Goal: Communication & Community: Answer question/provide support

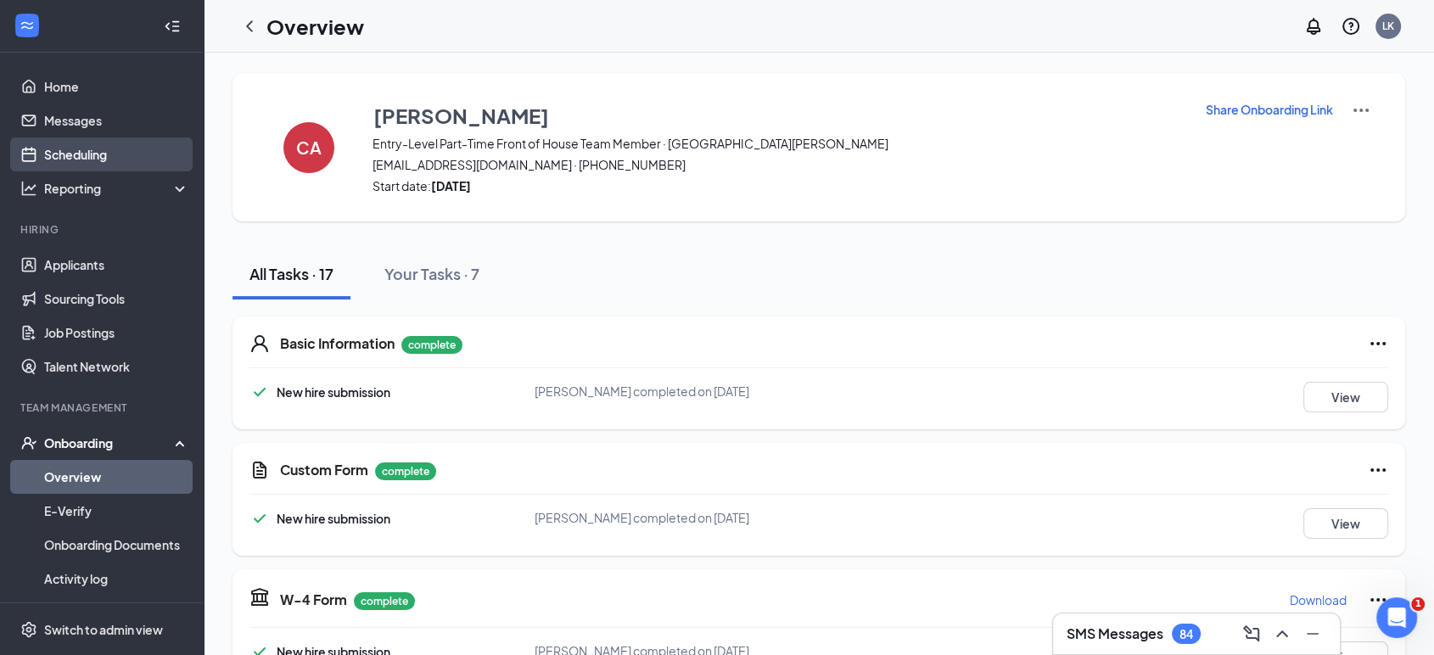
drag, startPoint x: 64, startPoint y: 150, endPoint x: 49, endPoint y: 162, distance: 19.4
click at [65, 150] on link "Scheduling" at bounding box center [116, 154] width 145 height 34
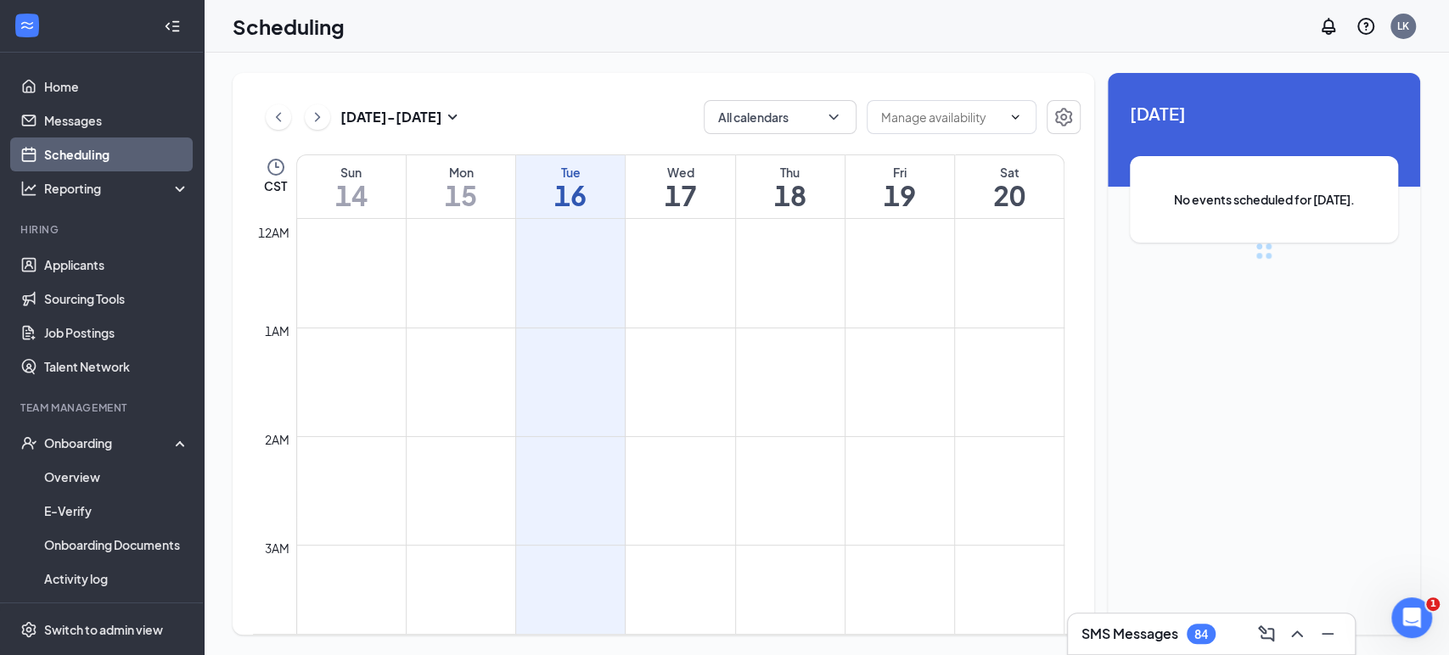
scroll to position [834, 0]
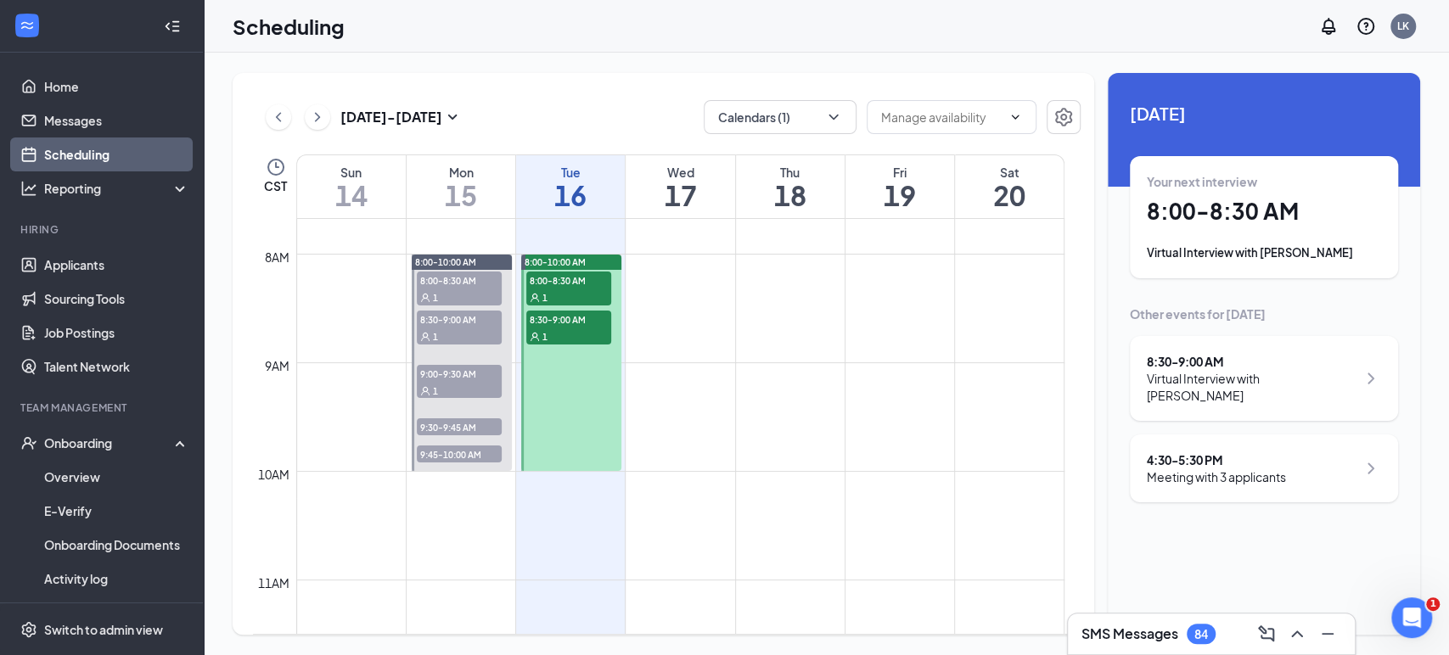
click at [629, 214] on div "Wed 17" at bounding box center [679, 186] width 109 height 63
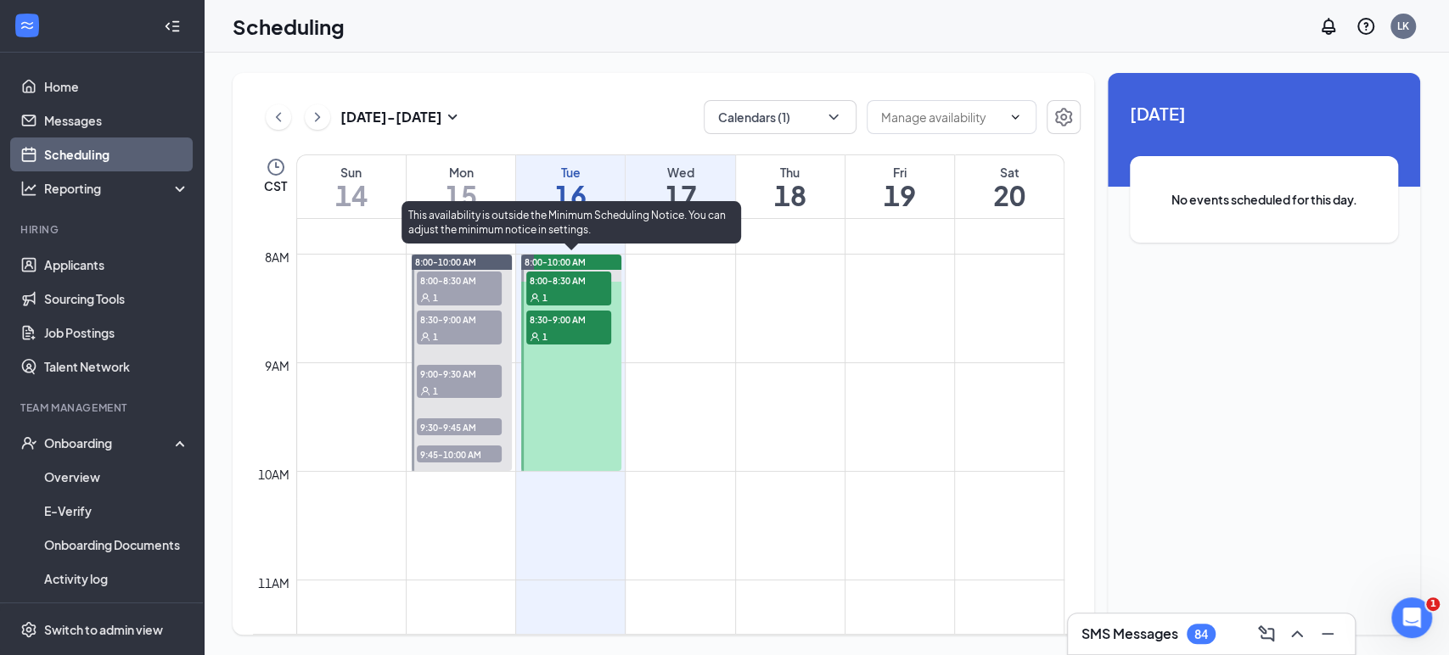
drag, startPoint x: 558, startPoint y: 282, endPoint x: 560, endPoint y: 269, distance: 12.8
click at [558, 282] on span "8:00-8:30 AM" at bounding box center [568, 280] width 85 height 17
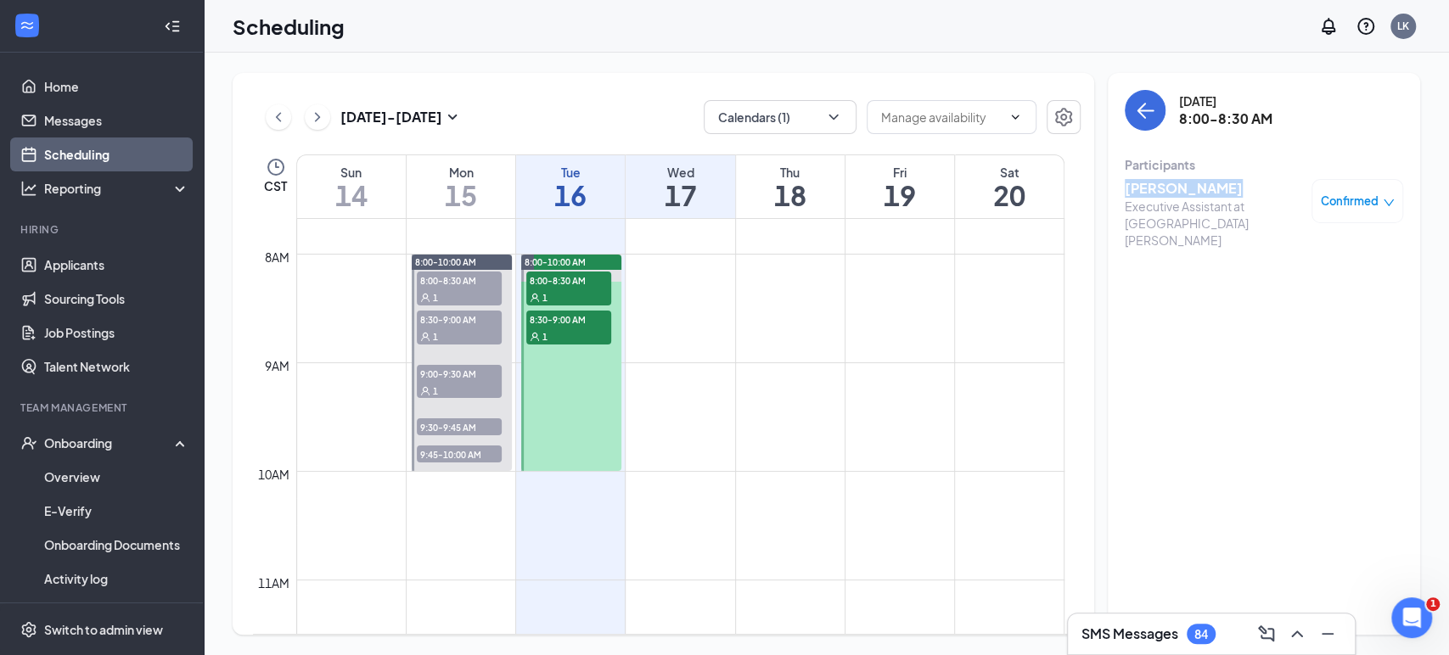
drag, startPoint x: 1214, startPoint y: 192, endPoint x: 1125, endPoint y: 192, distance: 89.1
click at [1125, 192] on h3 "[PERSON_NAME]" at bounding box center [1213, 188] width 178 height 19
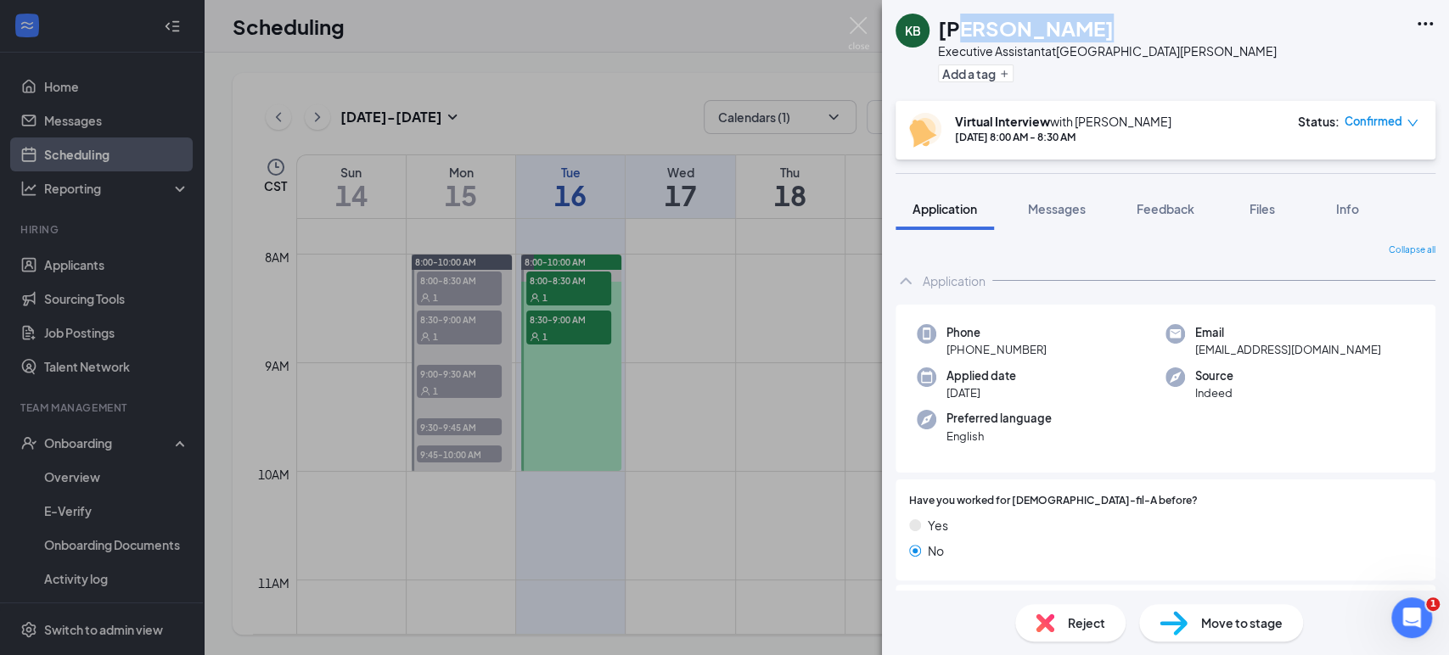
drag, startPoint x: 1069, startPoint y: 28, endPoint x: 1022, endPoint y: 27, distance: 47.5
click at [1001, 25] on h1 "[PERSON_NAME]" at bounding box center [1026, 28] width 176 height 29
drag, startPoint x: 1127, startPoint y: 34, endPoint x: 813, endPoint y: 46, distance: 314.2
click at [1128, 36] on div "[PERSON_NAME]" at bounding box center [1107, 28] width 339 height 29
click at [1179, 80] on div "KB [PERSON_NAME] Executive Assistant at [GEOGRAPHIC_DATA][PERSON_NAME] Add a tag" at bounding box center [1165, 50] width 567 height 101
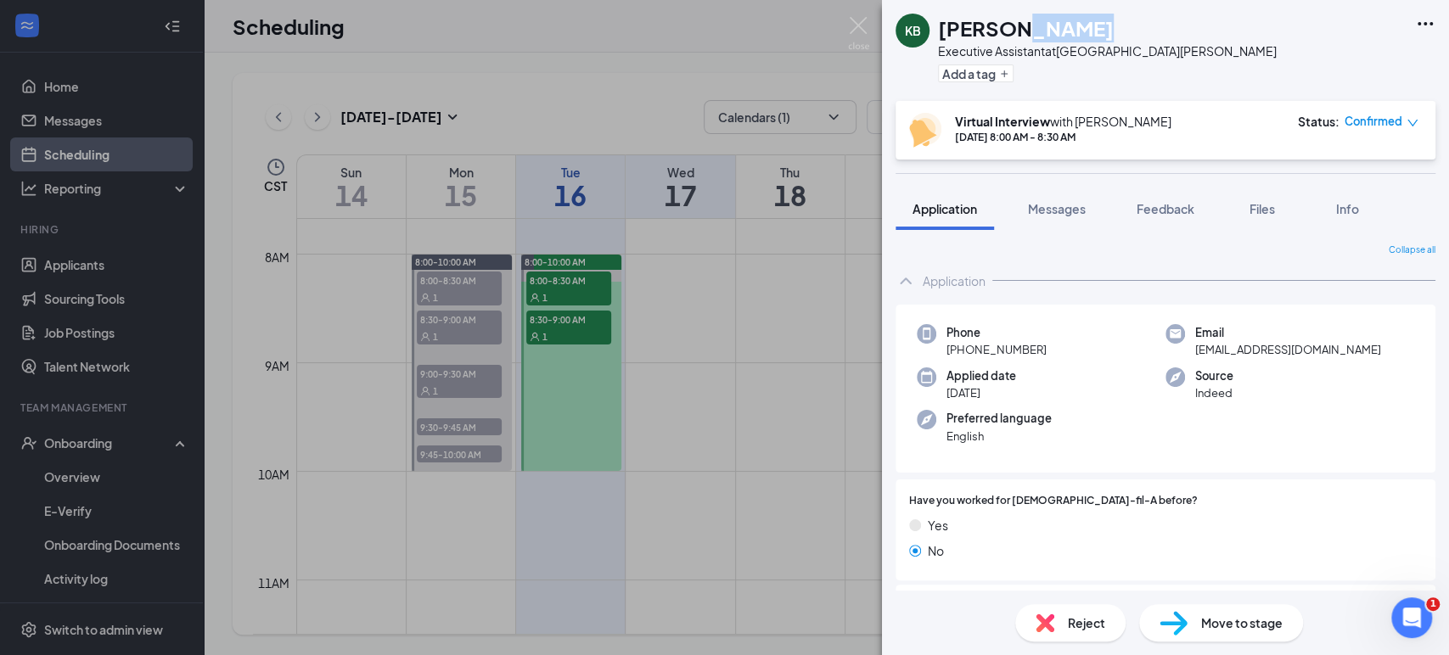
click at [787, 21] on div "KB [PERSON_NAME] Executive Assistant at [GEOGRAPHIC_DATA][PERSON_NAME] Add a ta…" at bounding box center [724, 327] width 1449 height 655
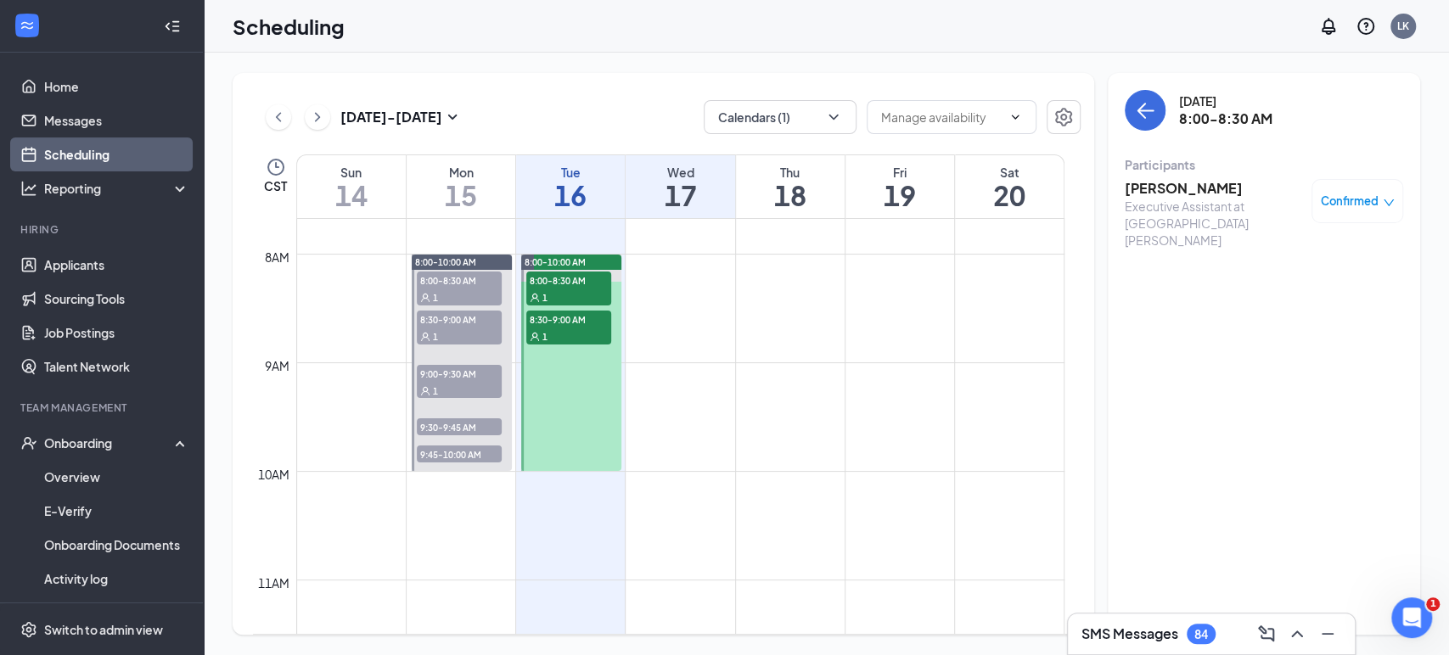
click at [1186, 190] on h3 "[PERSON_NAME]" at bounding box center [1213, 188] width 178 height 19
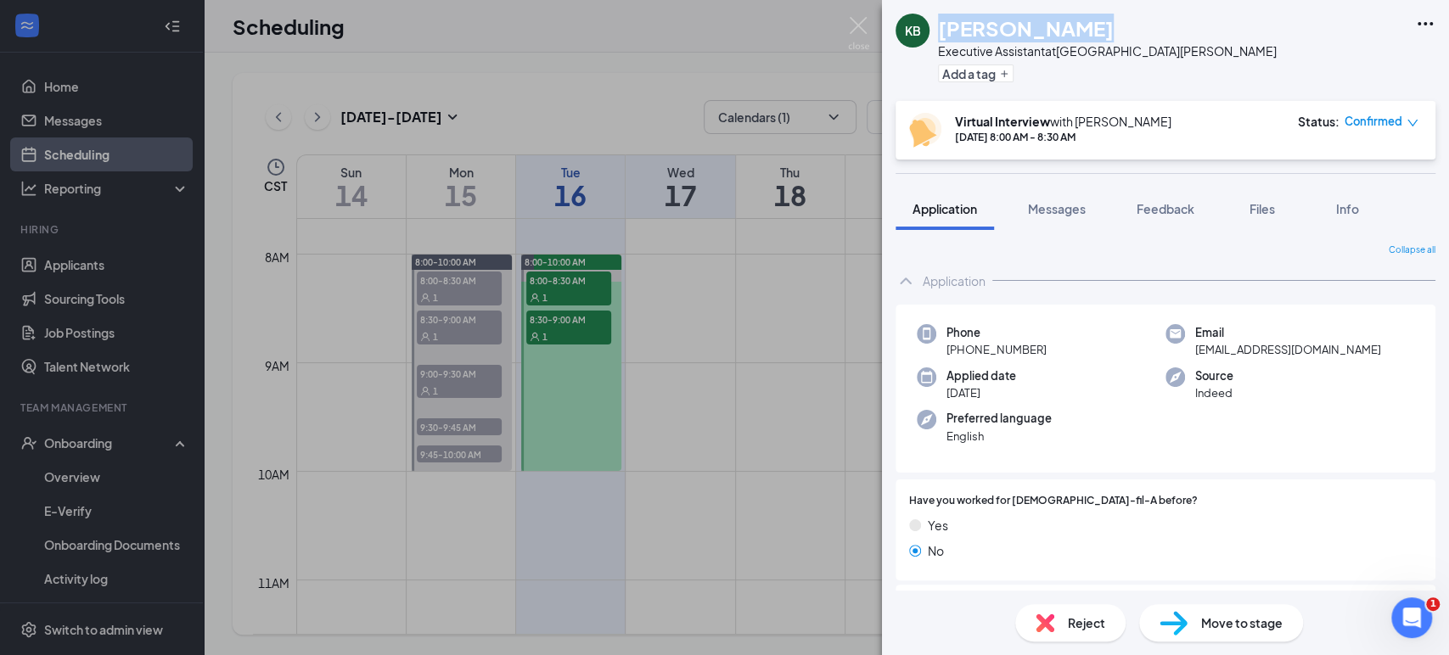
drag, startPoint x: 1069, startPoint y: 25, endPoint x: 934, endPoint y: 16, distance: 135.2
click at [934, 16] on div "KB [PERSON_NAME] Executive Assistant at [GEOGRAPHIC_DATA][PERSON_NAME] Add a tag" at bounding box center [1085, 51] width 381 height 74
copy h1 "[PERSON_NAME]"
drag, startPoint x: 1323, startPoint y: 348, endPoint x: 1188, endPoint y: 351, distance: 135.0
click at [1188, 351] on div "Email [EMAIL_ADDRESS][DOMAIN_NAME]" at bounding box center [1289, 341] width 249 height 35
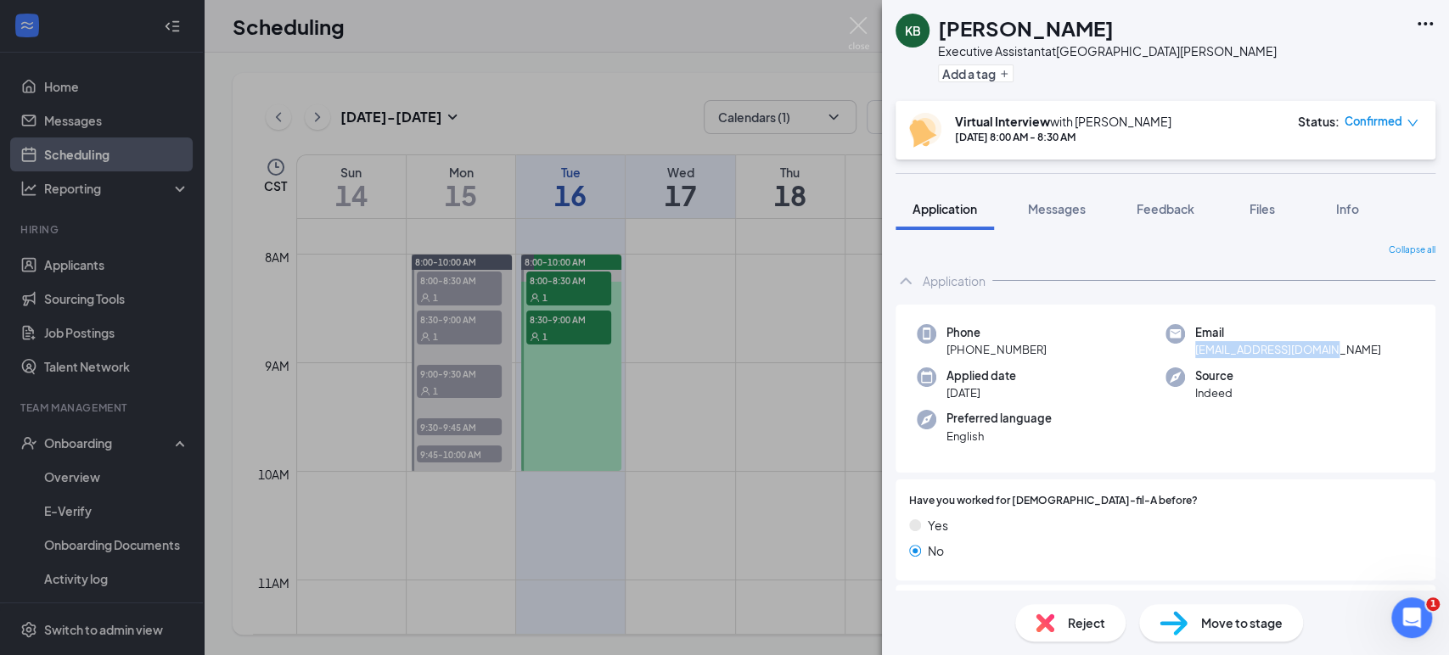
copy span "[EMAIL_ADDRESS][DOMAIN_NAME]"
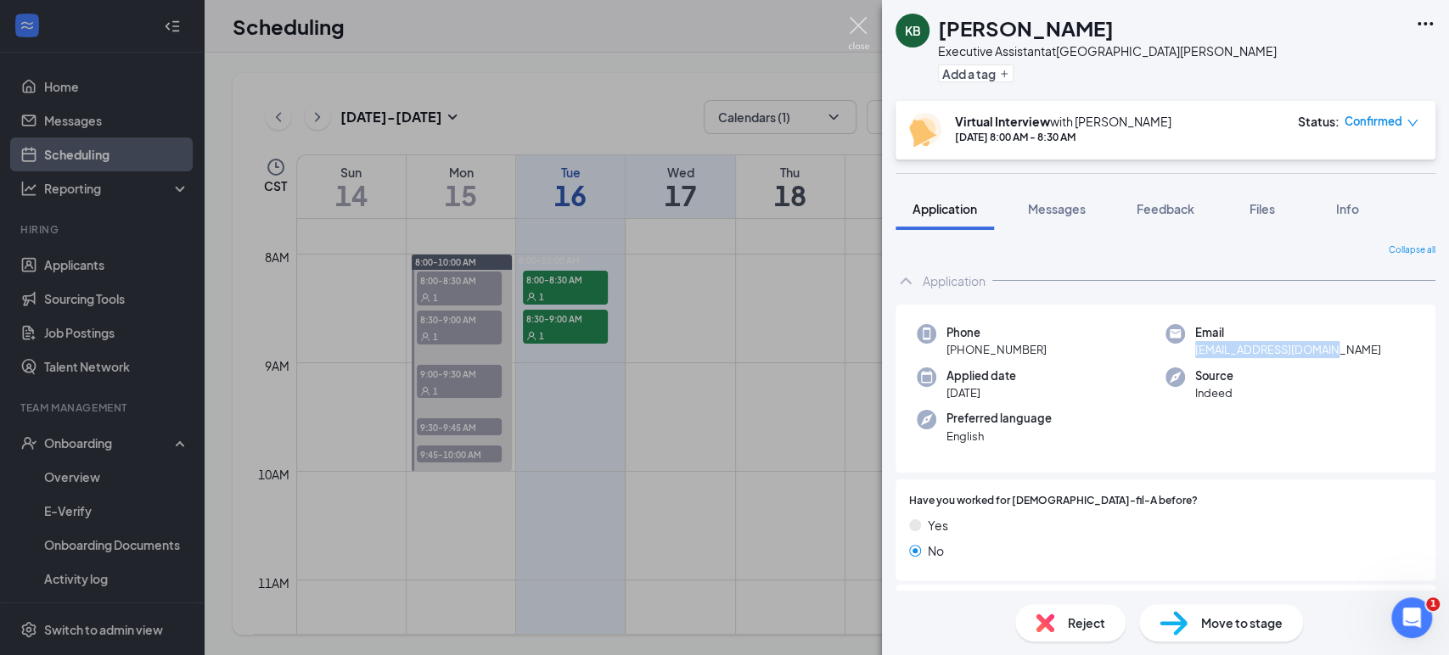
click at [856, 22] on img at bounding box center [858, 33] width 21 height 33
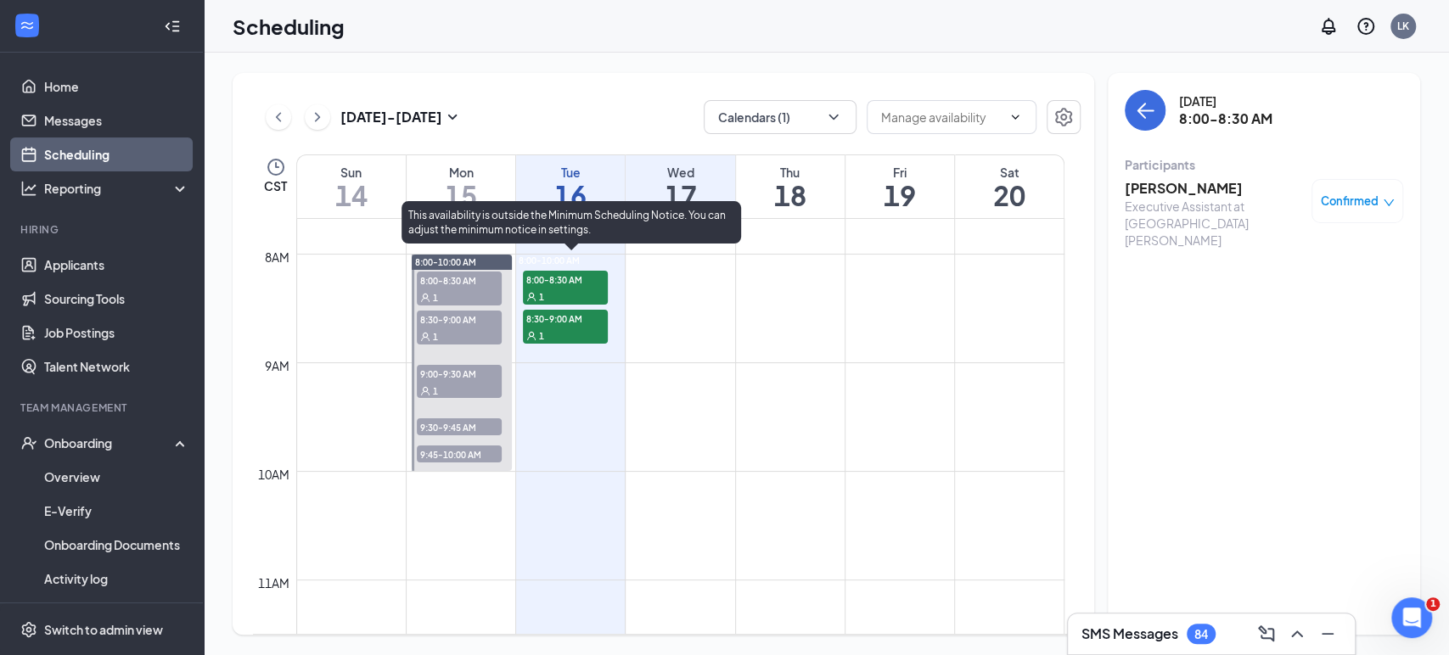
click at [563, 333] on div "1" at bounding box center [565, 335] width 85 height 17
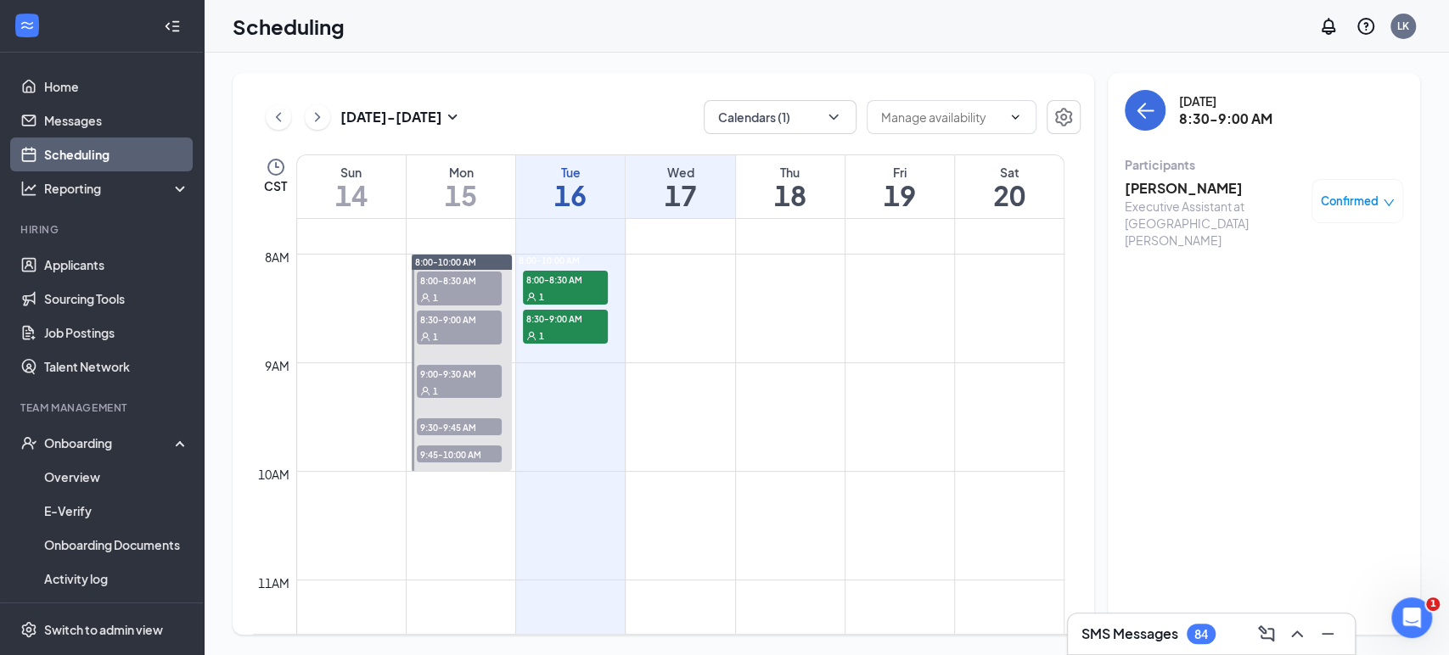
click at [1205, 191] on h3 "[PERSON_NAME]" at bounding box center [1213, 188] width 178 height 19
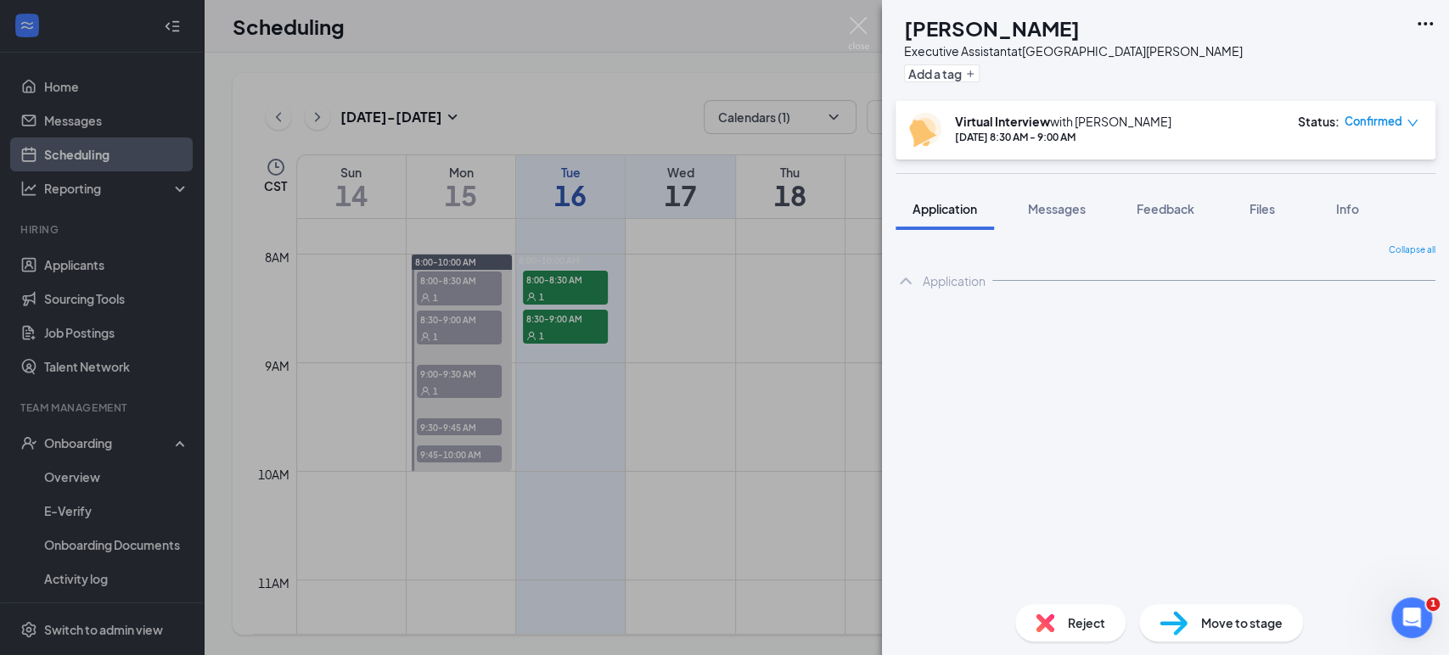
click at [1062, 26] on h1 "[PERSON_NAME]" at bounding box center [992, 28] width 176 height 29
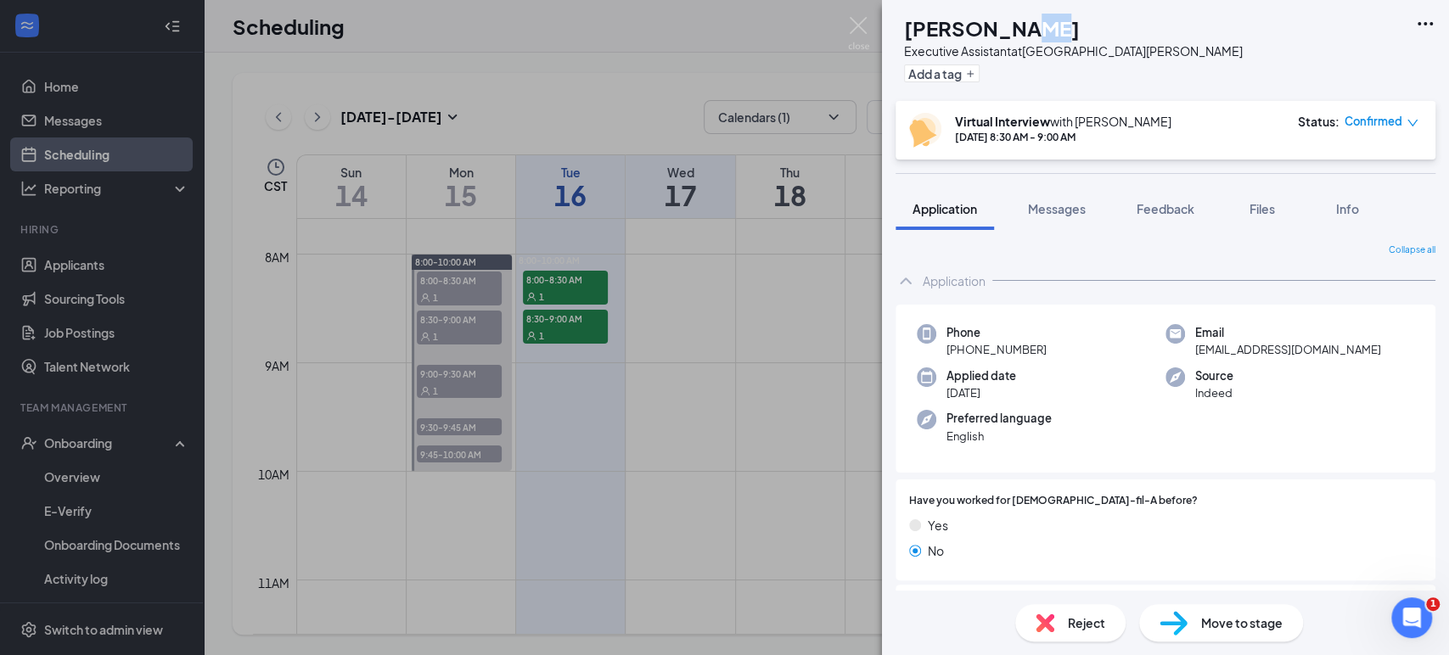
drag, startPoint x: 1066, startPoint y: 28, endPoint x: 1137, endPoint y: 85, distance: 91.2
click at [1121, 87] on div "Add a tag" at bounding box center [1073, 73] width 339 height 28
drag, startPoint x: 1082, startPoint y: 25, endPoint x: 937, endPoint y: 29, distance: 145.1
click at [937, 29] on h1 "[PERSON_NAME]" at bounding box center [992, 28] width 176 height 29
copy h1 "[PERSON_NAME]"
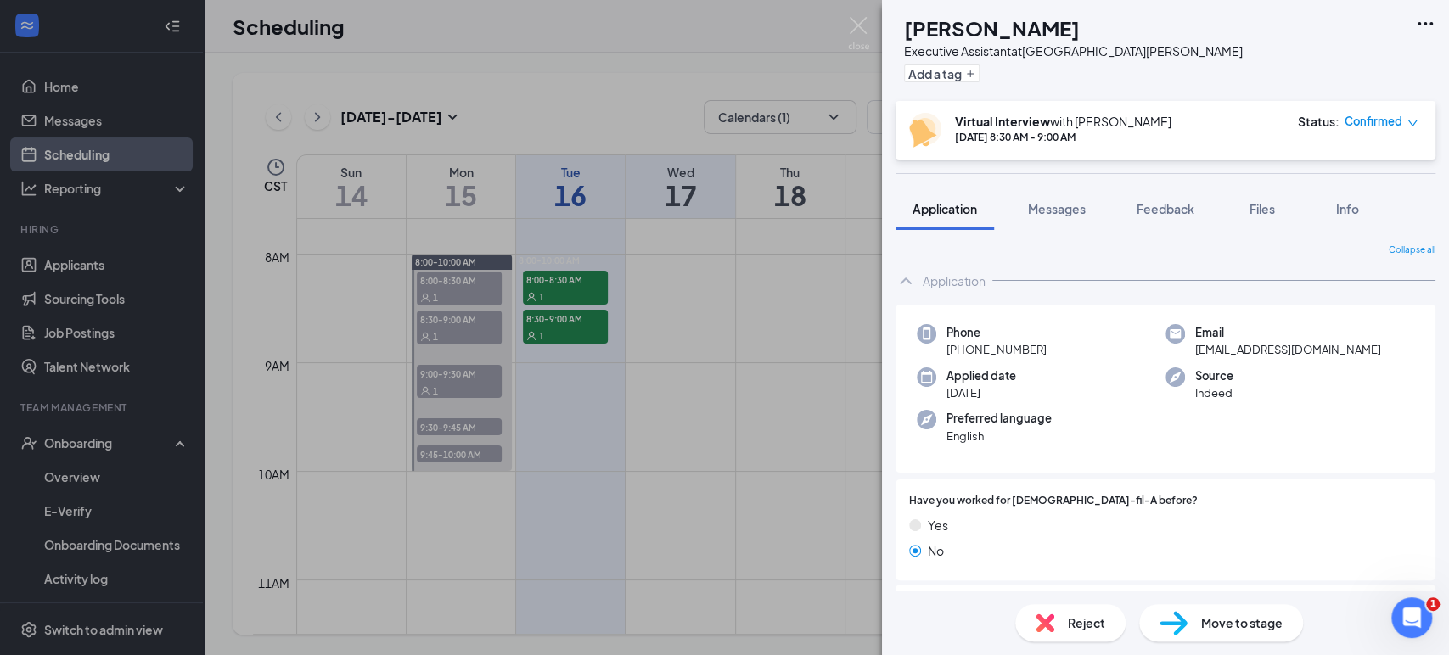
click at [1314, 350] on div "Email [EMAIL_ADDRESS][DOMAIN_NAME]" at bounding box center [1289, 341] width 249 height 35
drag, startPoint x: 1310, startPoint y: 350, endPoint x: 1184, endPoint y: 352, distance: 126.5
click at [1184, 352] on div "Email [EMAIL_ADDRESS][DOMAIN_NAME]" at bounding box center [1289, 341] width 249 height 35
copy span "[EMAIL_ADDRESS][DOMAIN_NAME]"
click at [858, 25] on img at bounding box center [858, 33] width 21 height 33
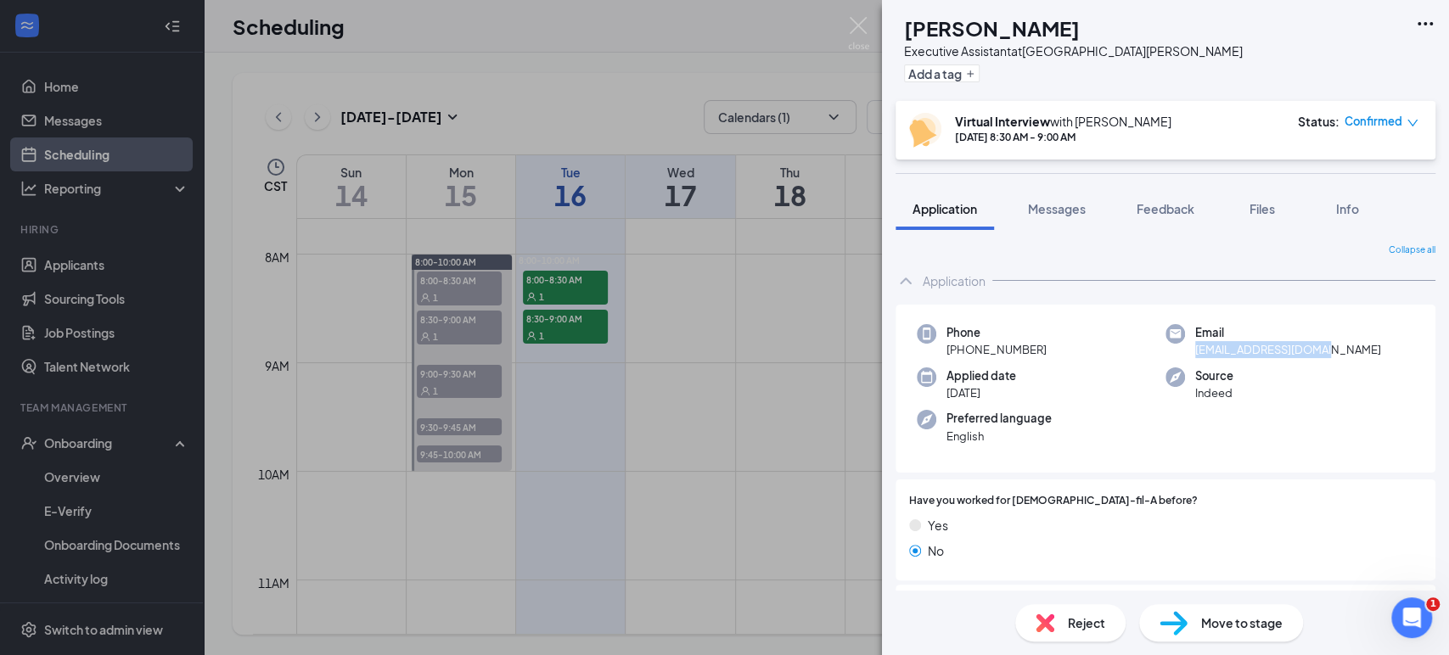
click at [855, 21] on img at bounding box center [858, 33] width 21 height 33
click at [857, 24] on img at bounding box center [858, 33] width 21 height 33
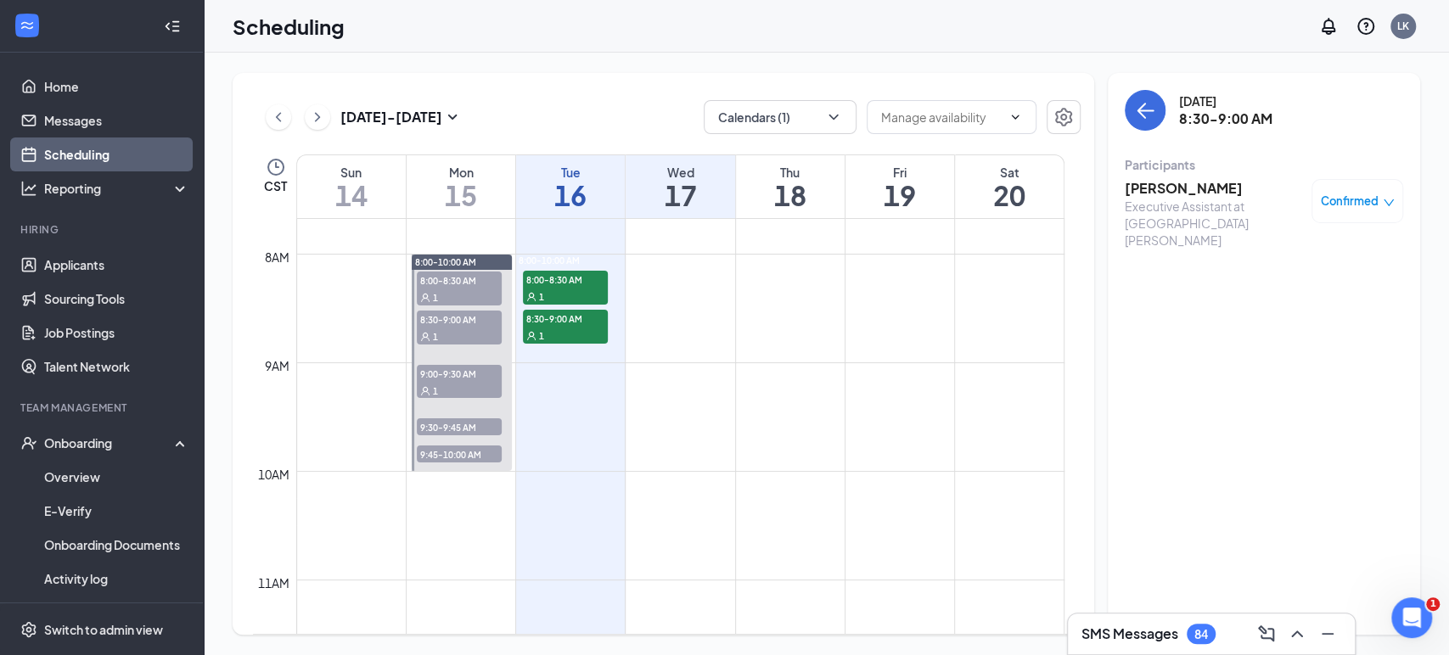
click at [478, 282] on span "8:00-8:30 AM" at bounding box center [459, 280] width 85 height 17
click at [1180, 189] on h3 "[PERSON_NAME]" at bounding box center [1213, 188] width 178 height 19
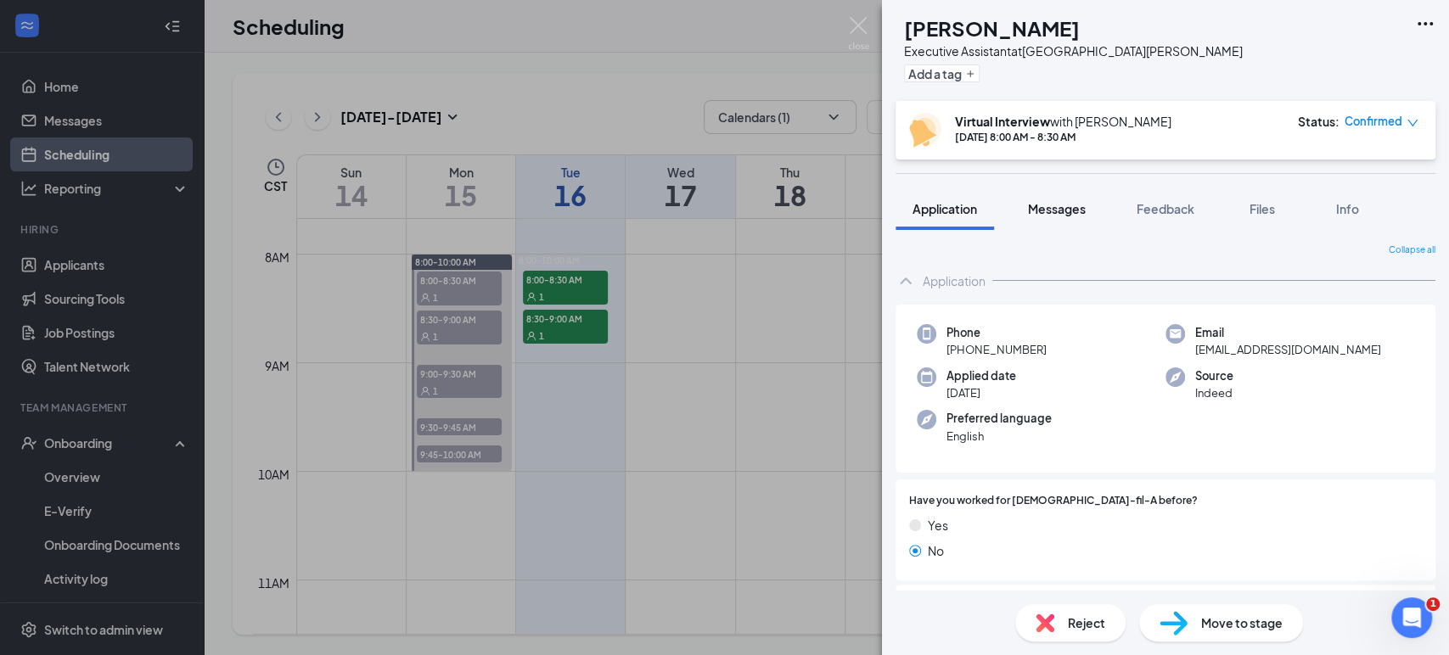
click at [1073, 215] on span "Messages" at bounding box center [1057, 208] width 58 height 15
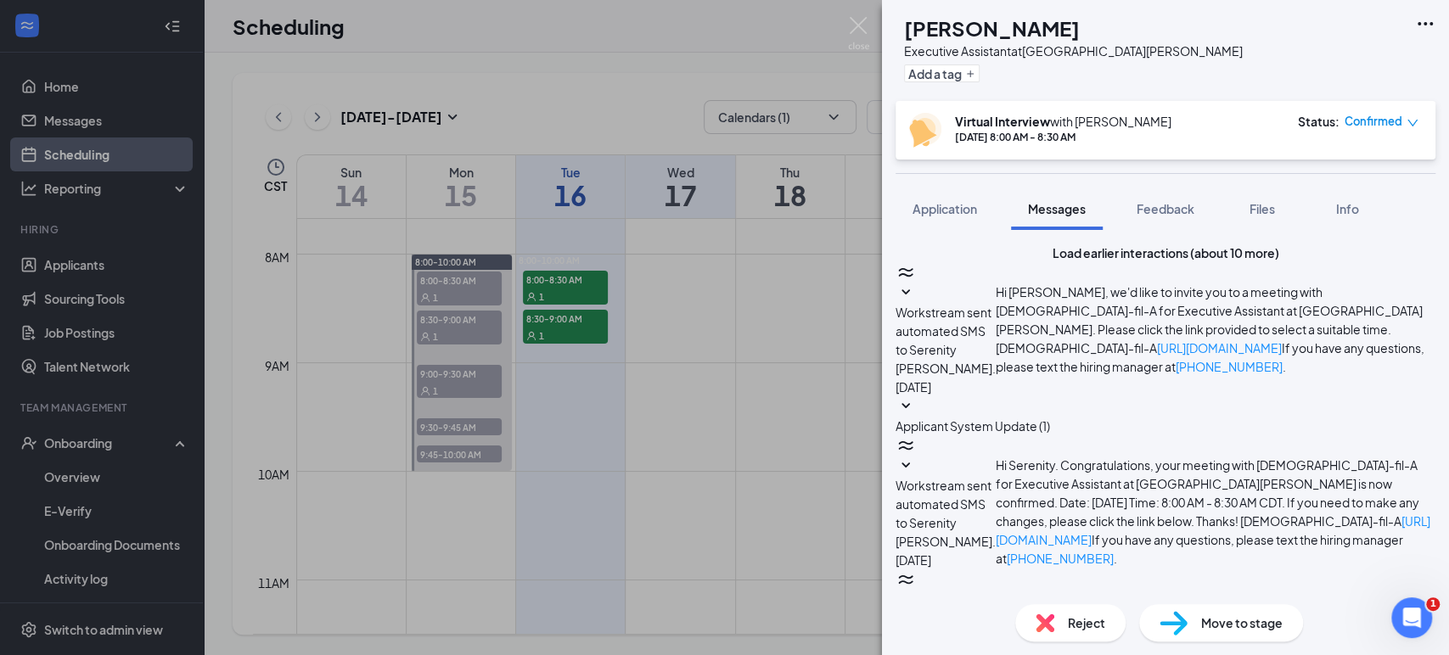
scroll to position [651, 0]
drag, startPoint x: 1007, startPoint y: 309, endPoint x: 1167, endPoint y: 385, distance: 176.9
click at [549, 290] on div "SR [PERSON_NAME] Executive Assistant at [GEOGRAPHIC_DATA][PERSON_NAME] Add a ta…" at bounding box center [724, 327] width 1449 height 655
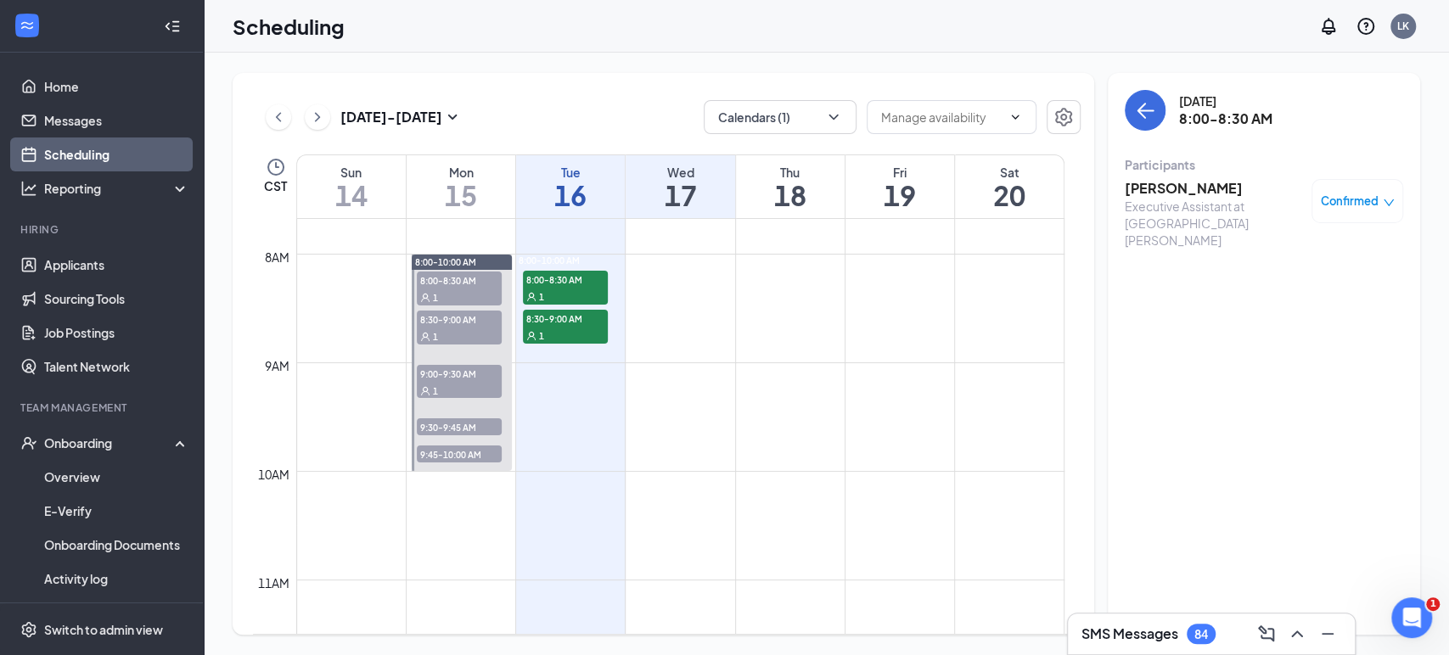
click at [550, 290] on div "1" at bounding box center [565, 296] width 85 height 17
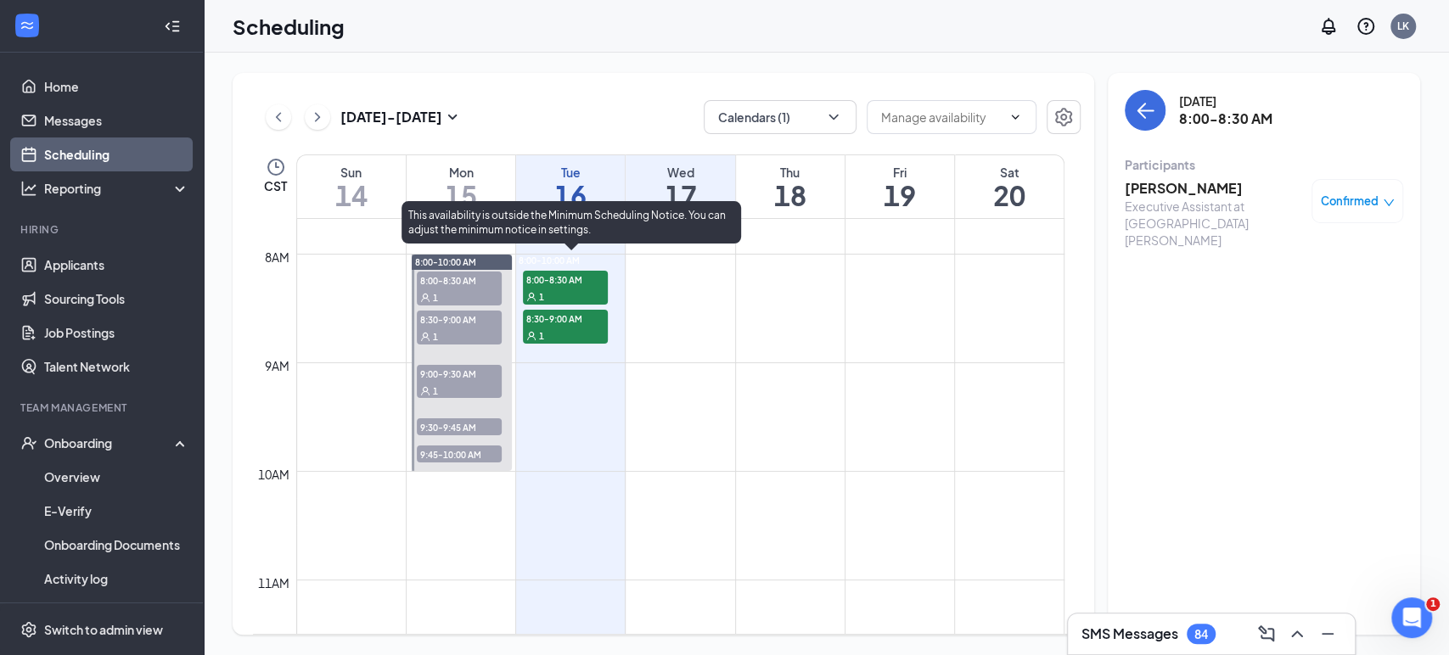
click at [555, 291] on div "1" at bounding box center [565, 296] width 85 height 17
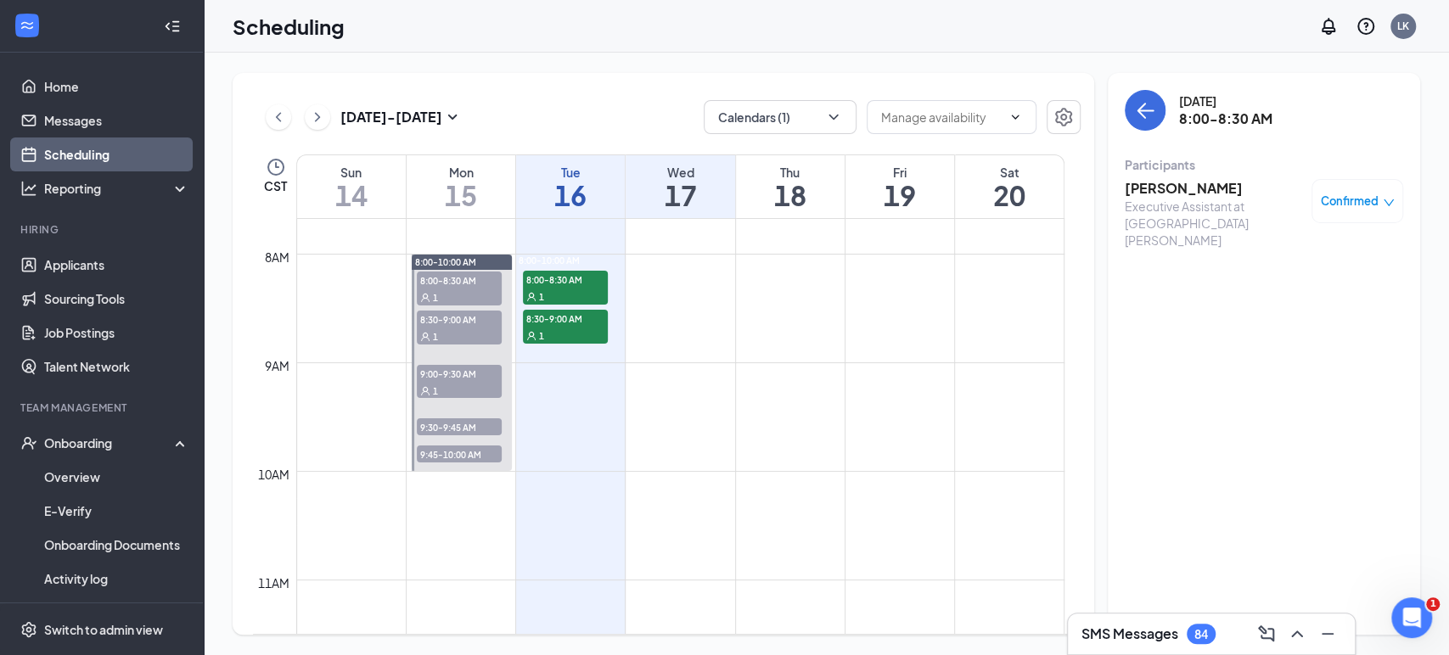
click at [1195, 183] on h3 "[PERSON_NAME]" at bounding box center [1213, 188] width 178 height 19
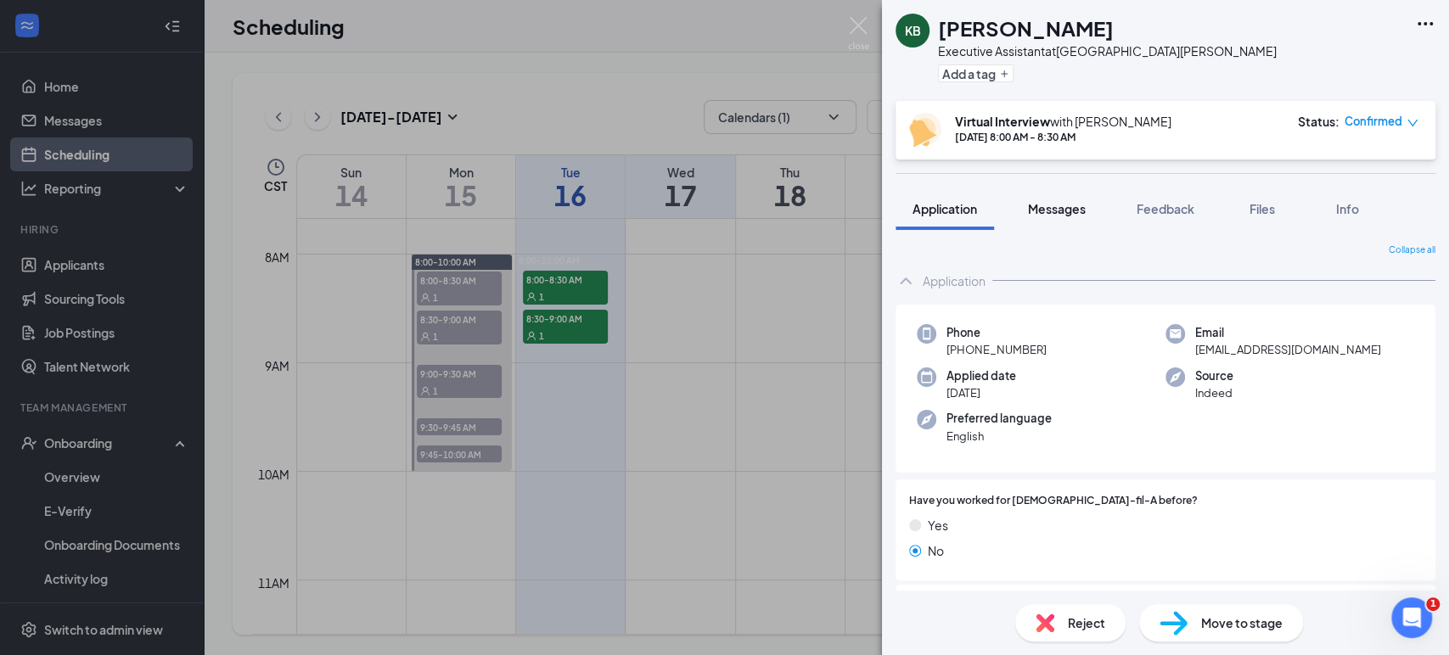
click at [1076, 216] on div "Messages" at bounding box center [1057, 208] width 58 height 17
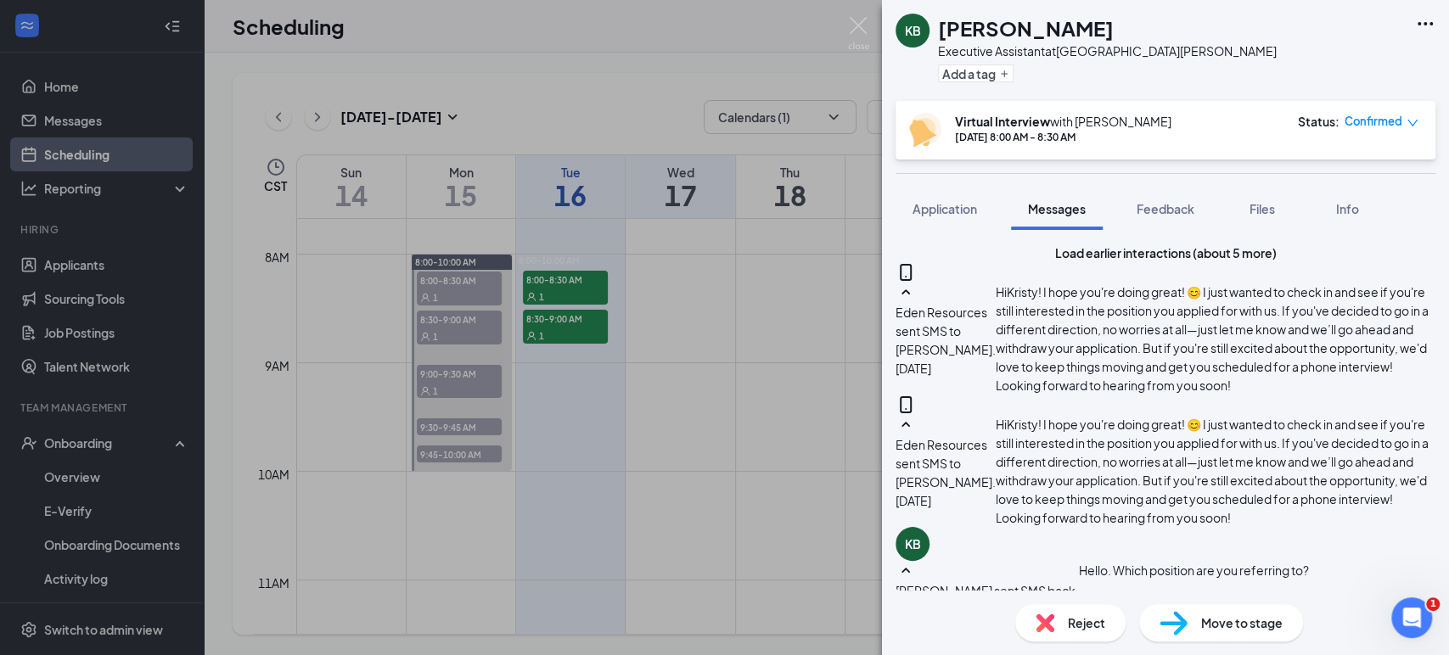
paste textarea "Hello! My name is [PERSON_NAME], I will be your interviewer [DATE]. Please use …"
type textarea "Hello! My name is [PERSON_NAME], I will be your interviewer [DATE]. Please use …"
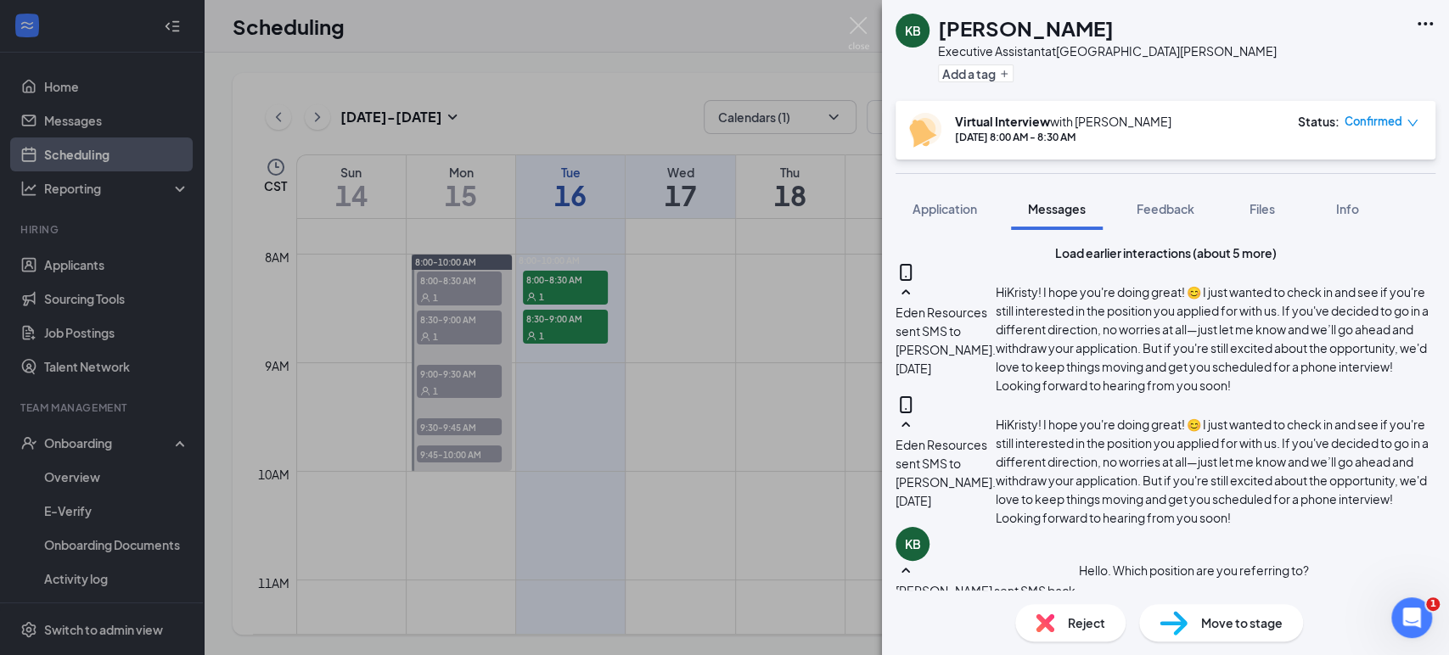
scroll to position [1385, 0]
drag, startPoint x: 1095, startPoint y: 474, endPoint x: 1093, endPoint y: 466, distance: 8.7
paste textarea "[URL][DOMAIN_NAME]"
type textarea "[URL][DOMAIN_NAME]"
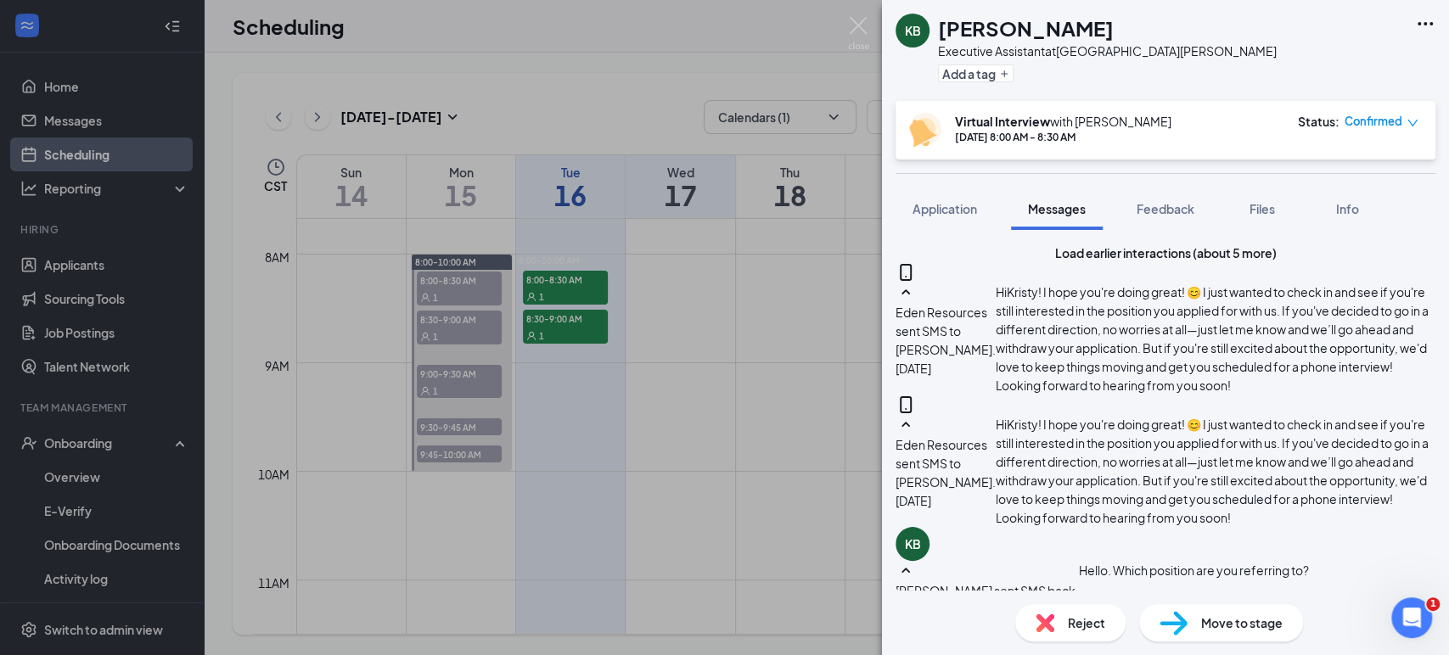
click at [860, 20] on img at bounding box center [858, 33] width 21 height 33
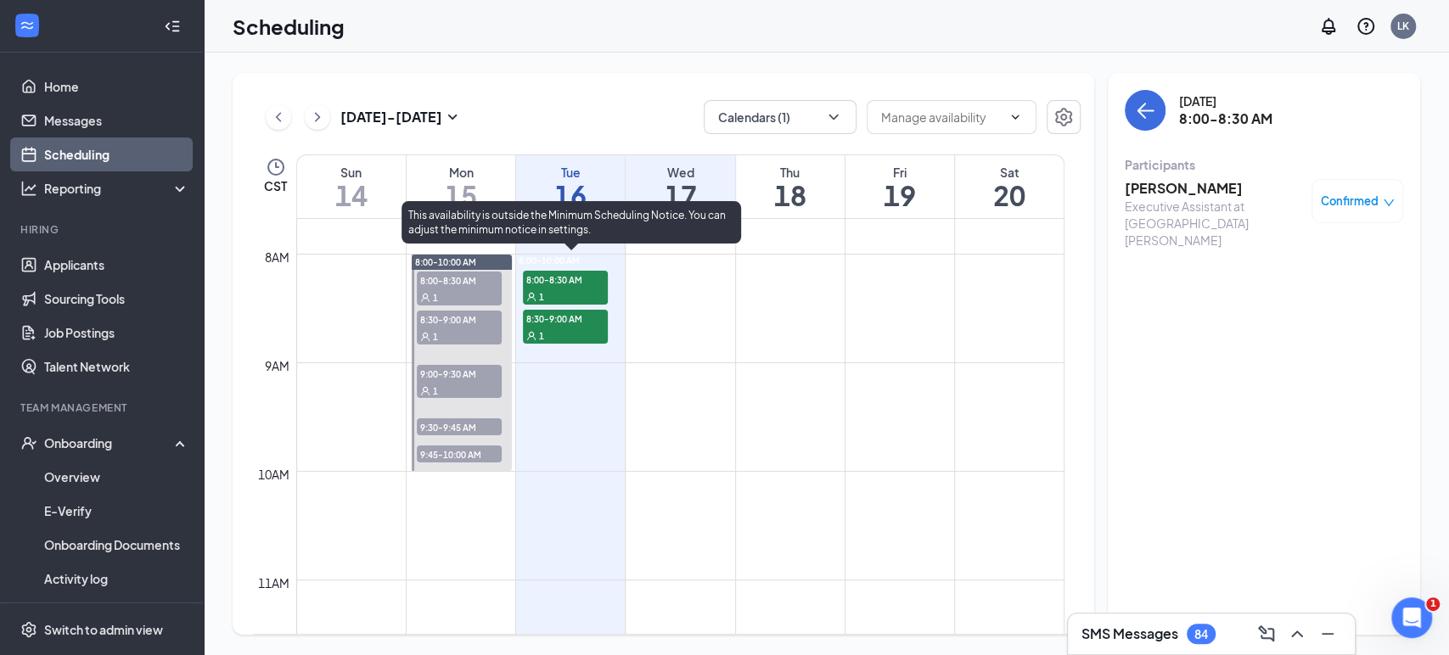
click at [566, 283] on span "8:00-8:30 AM" at bounding box center [565, 279] width 85 height 17
click at [587, 295] on div "1" at bounding box center [565, 296] width 85 height 17
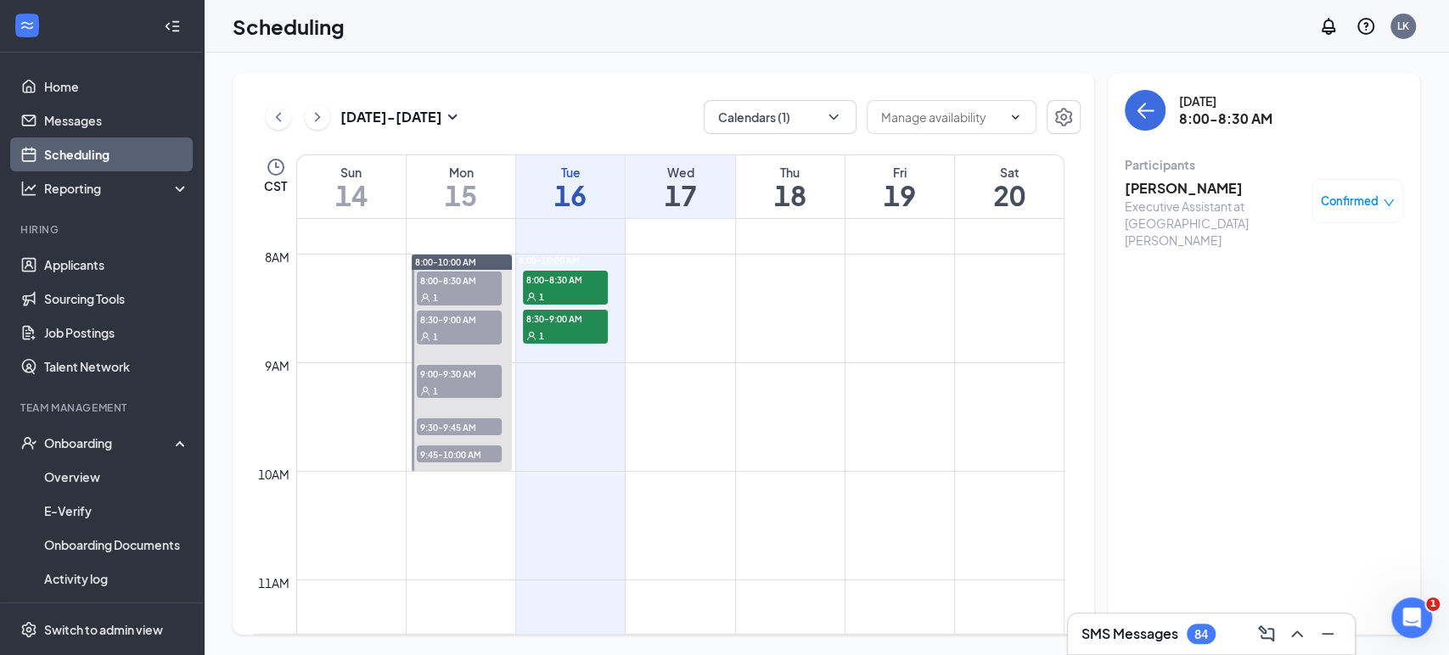
click at [1152, 188] on h3 "[PERSON_NAME]" at bounding box center [1213, 188] width 178 height 19
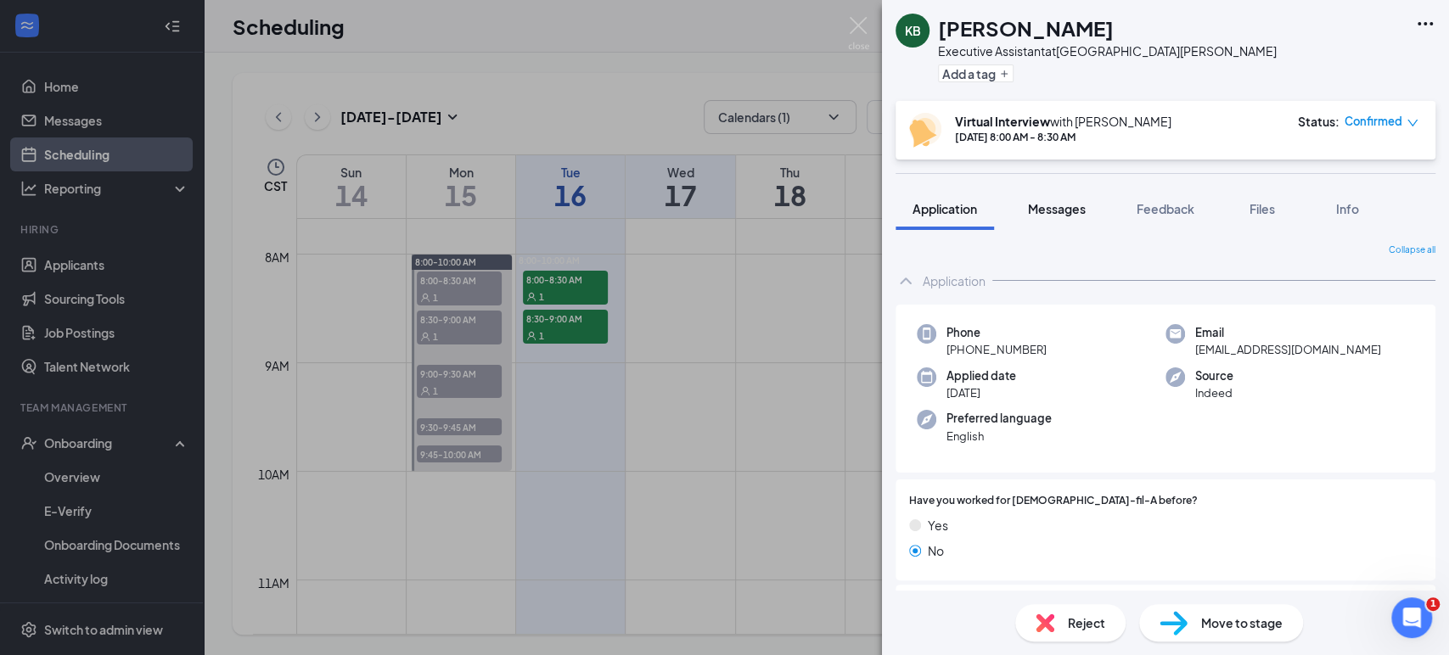
click at [1052, 206] on span "Messages" at bounding box center [1057, 208] width 58 height 15
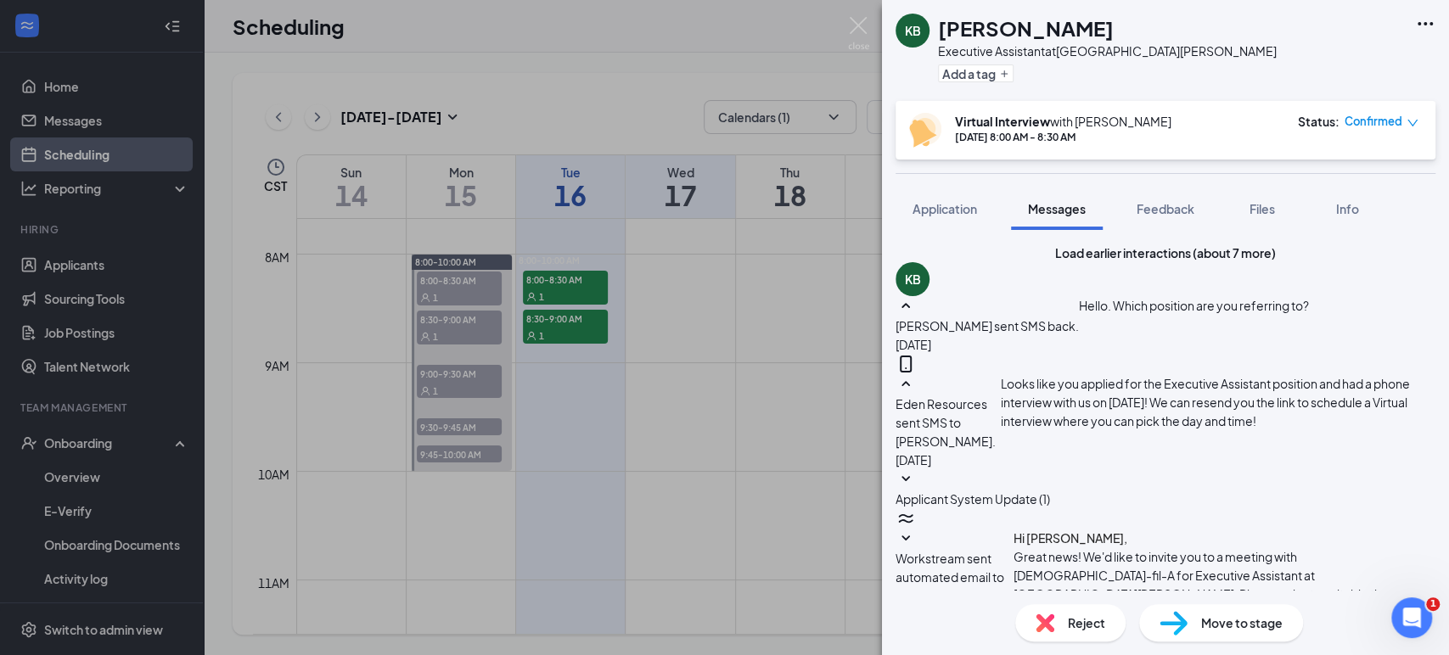
scroll to position [716, 0]
drag, startPoint x: 1039, startPoint y: 318, endPoint x: 1128, endPoint y: 391, distance: 114.5
copy span "Hello! My name is [PERSON_NAME], I will be your interviewer [DATE]. Please use …"
click at [860, 25] on img at bounding box center [858, 33] width 21 height 33
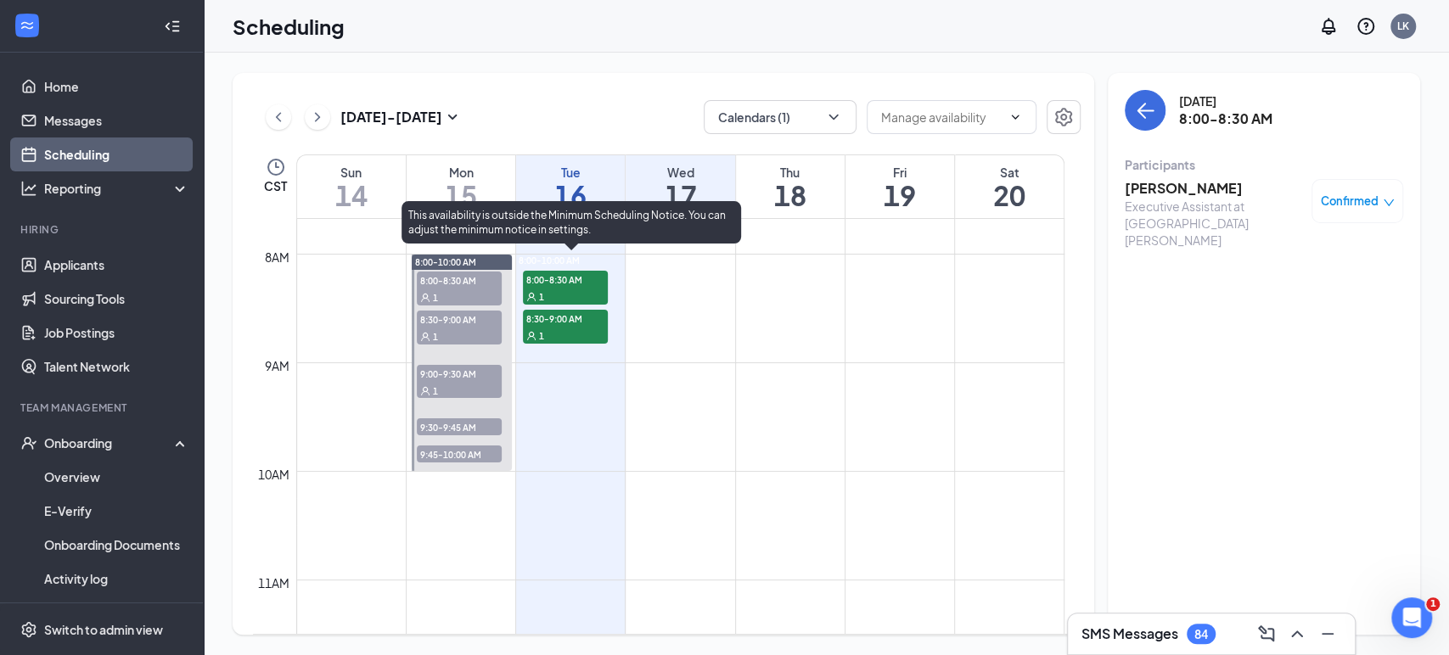
click at [584, 337] on div "1" at bounding box center [565, 335] width 85 height 17
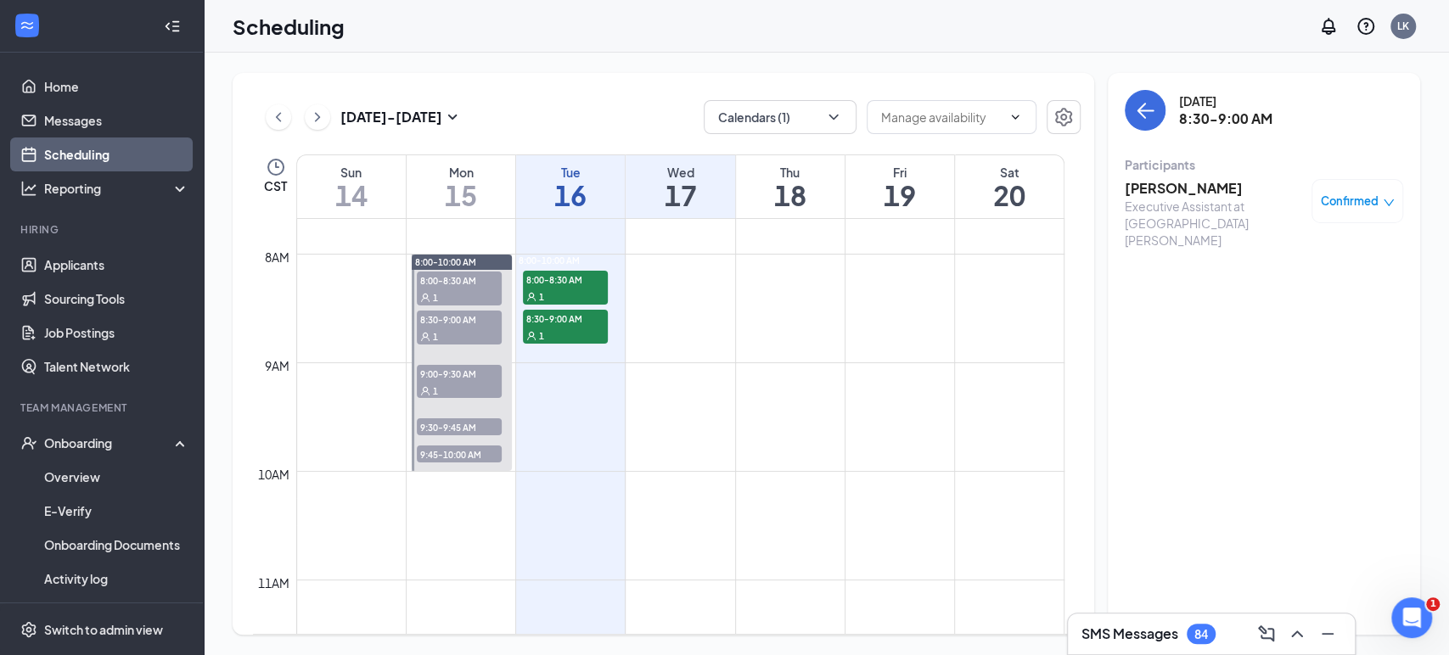
click at [1170, 193] on h3 "[PERSON_NAME]" at bounding box center [1213, 188] width 178 height 19
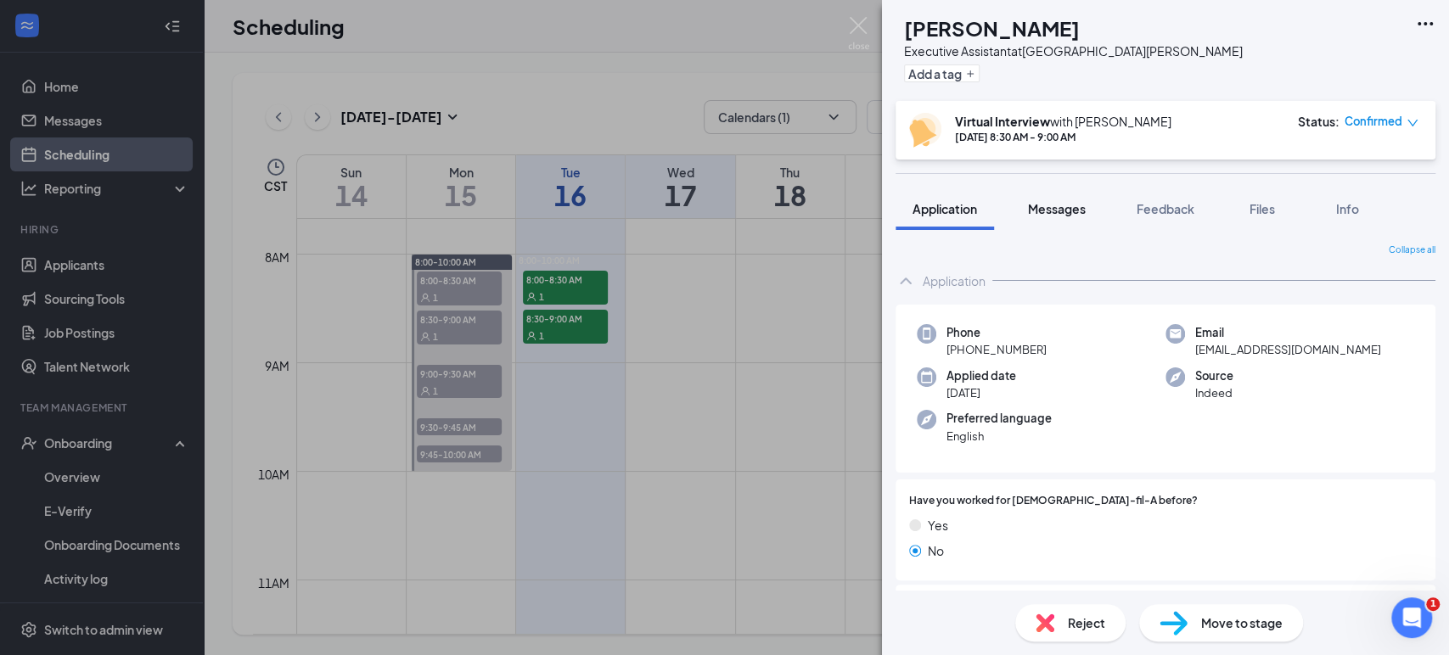
click at [1070, 206] on span "Messages" at bounding box center [1057, 208] width 58 height 15
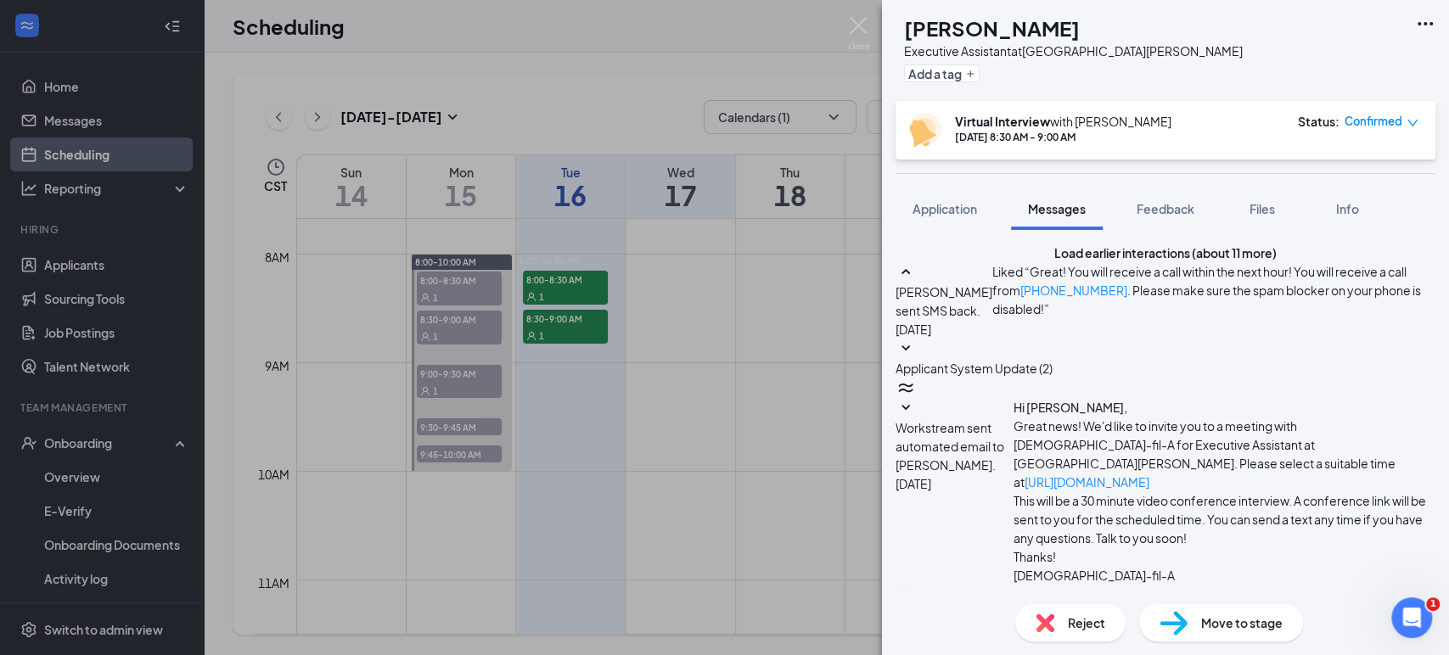
scroll to position [665, 0]
paste textarea "Hello! My name is [PERSON_NAME], I will be your interviewer [DATE]. Please use …"
type textarea "H"
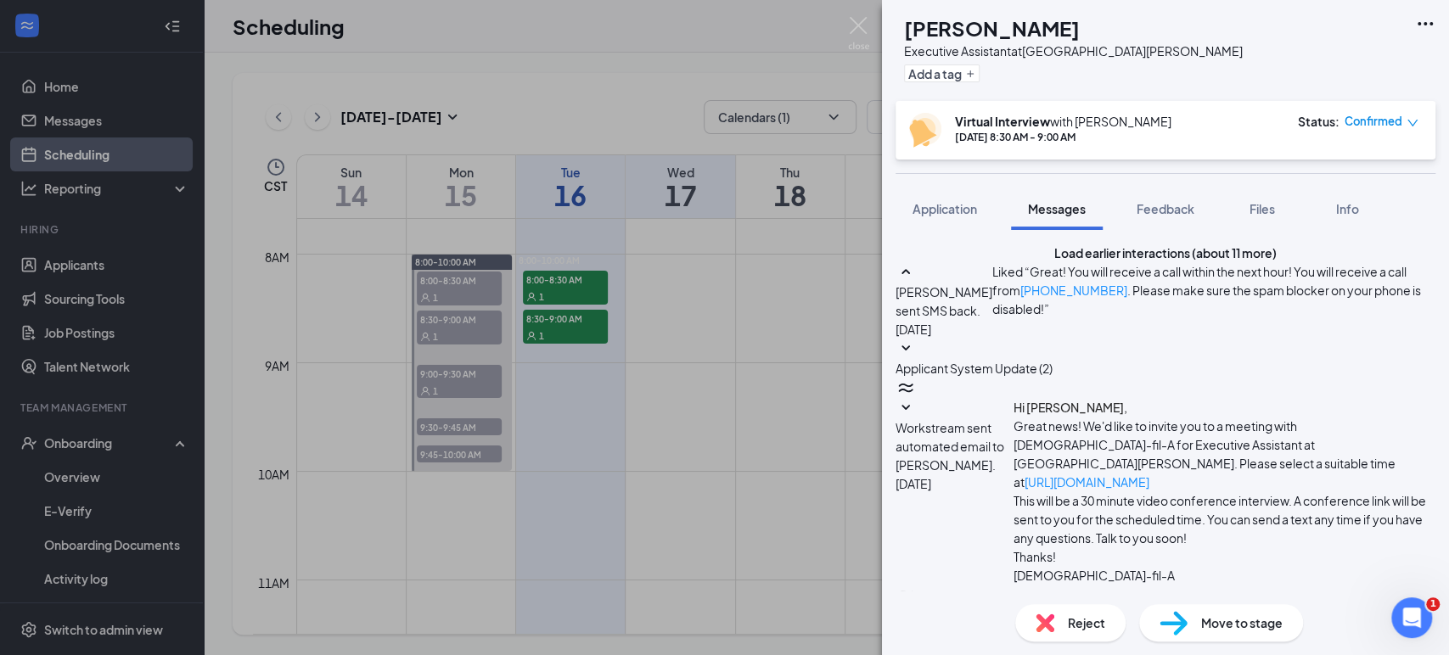
scroll to position [571, 0]
drag, startPoint x: 1134, startPoint y: 322, endPoint x: 1115, endPoint y: 333, distance: 21.7
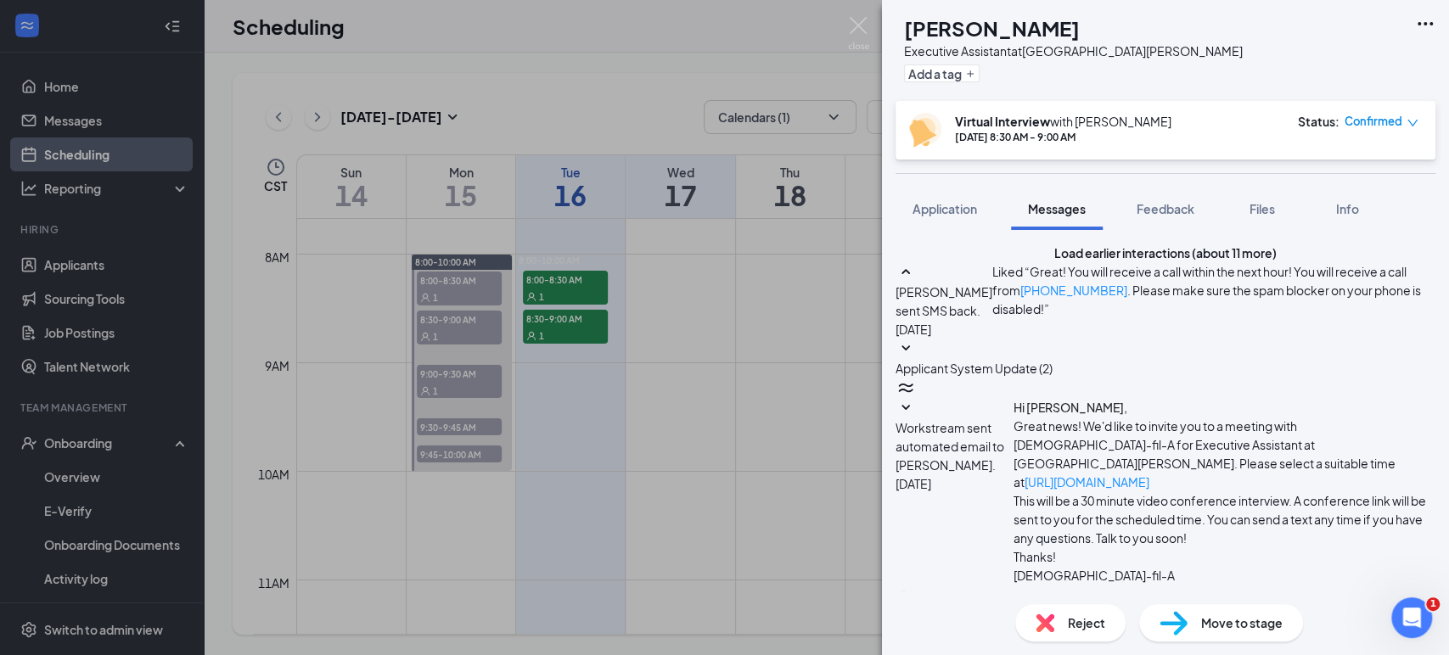
scroll to position [918, 0]
paste textarea "Hello! My name is [PERSON_NAME], I will be your interviewer [DATE]. Please use …"
type textarea "Hello! My name is [PERSON_NAME], I will be your interviewer [DATE]. Please use …"
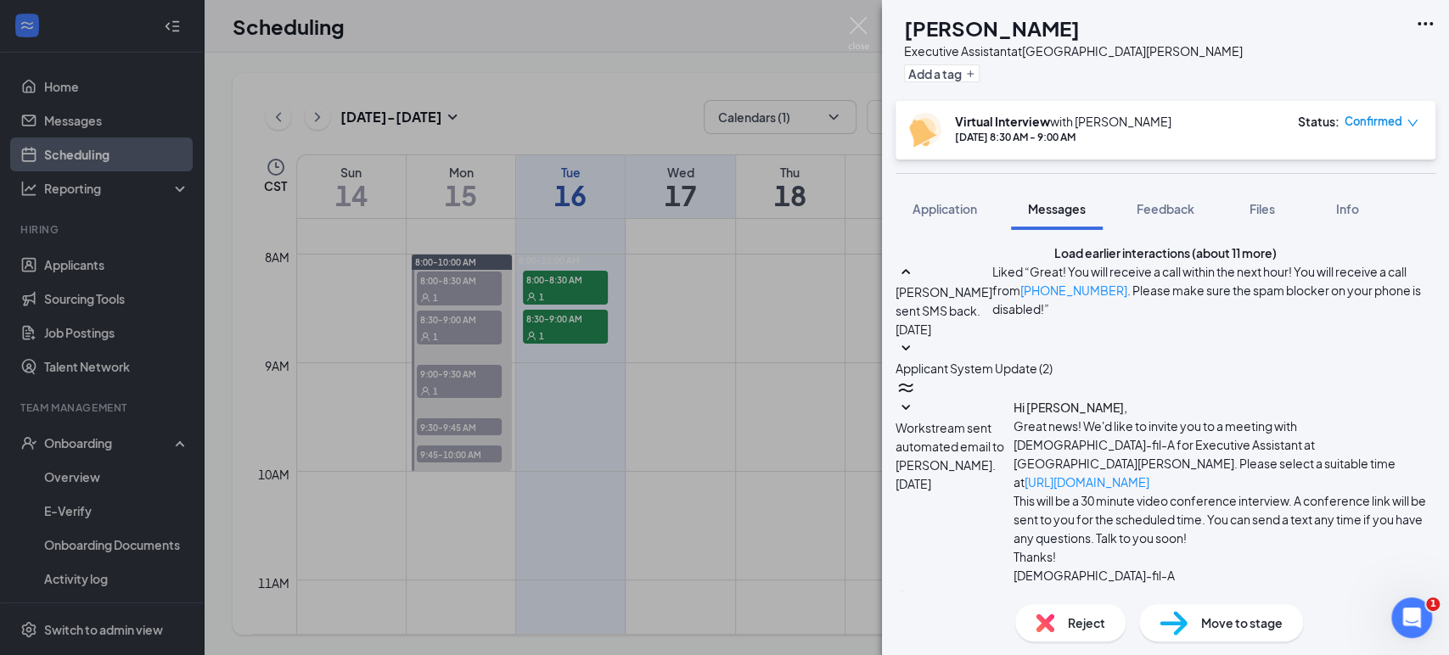
scroll to position [1101, 0]
paste textarea "[URL][DOMAIN_NAME]"
type textarea "[URL][DOMAIN_NAME]"
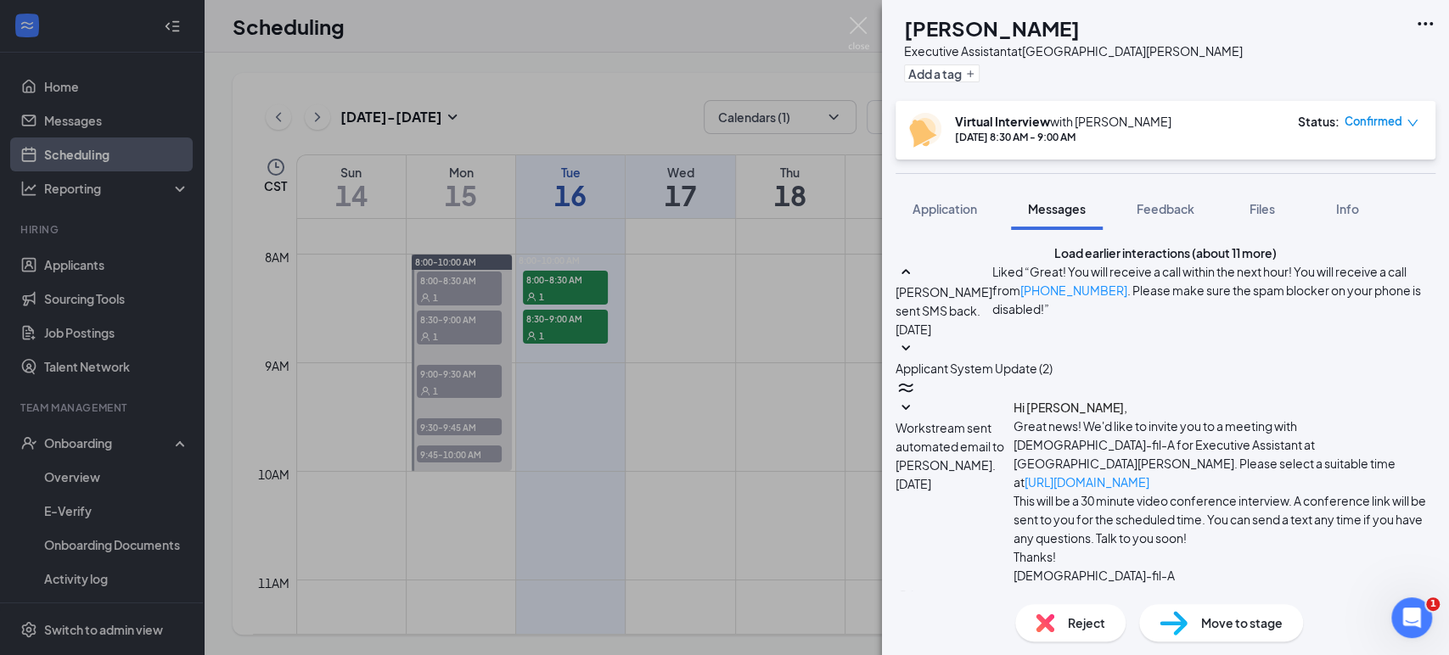
scroll to position [1303, 0]
click at [859, 23] on img at bounding box center [858, 33] width 21 height 33
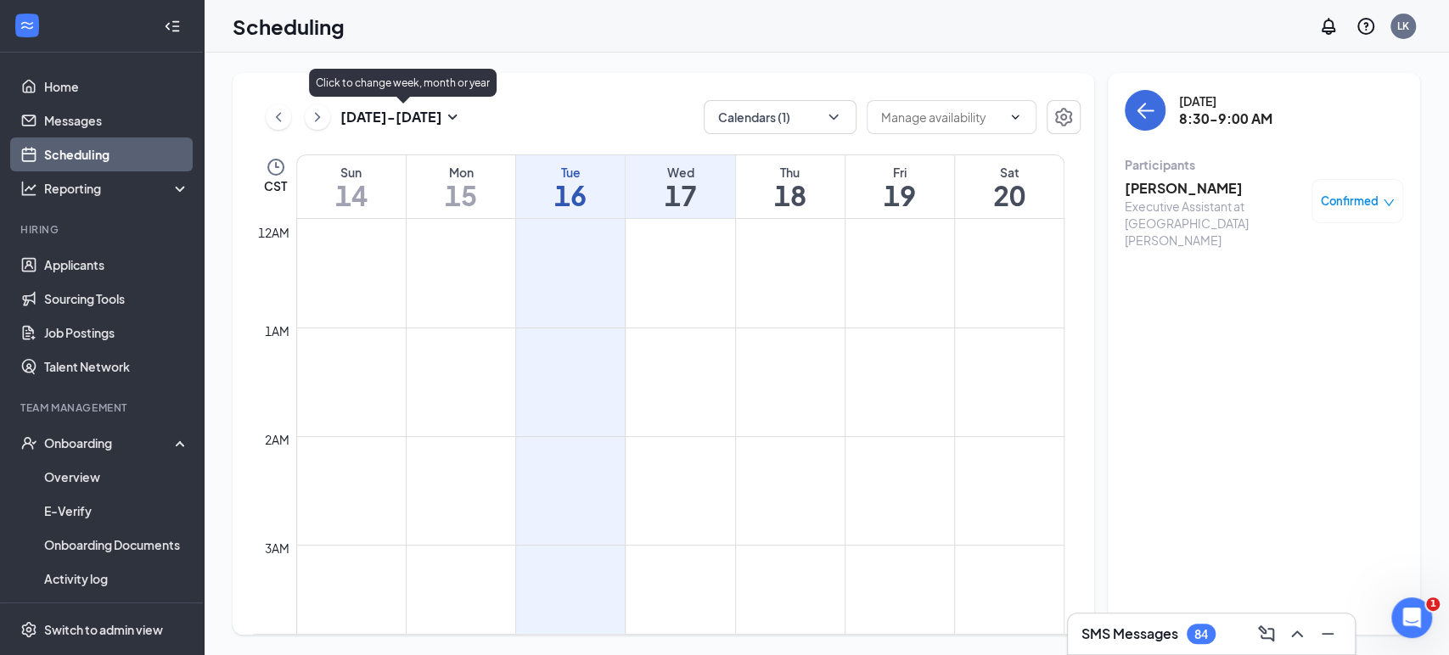
click at [436, 113] on h3 "[DATE] - [DATE]" at bounding box center [391, 117] width 102 height 19
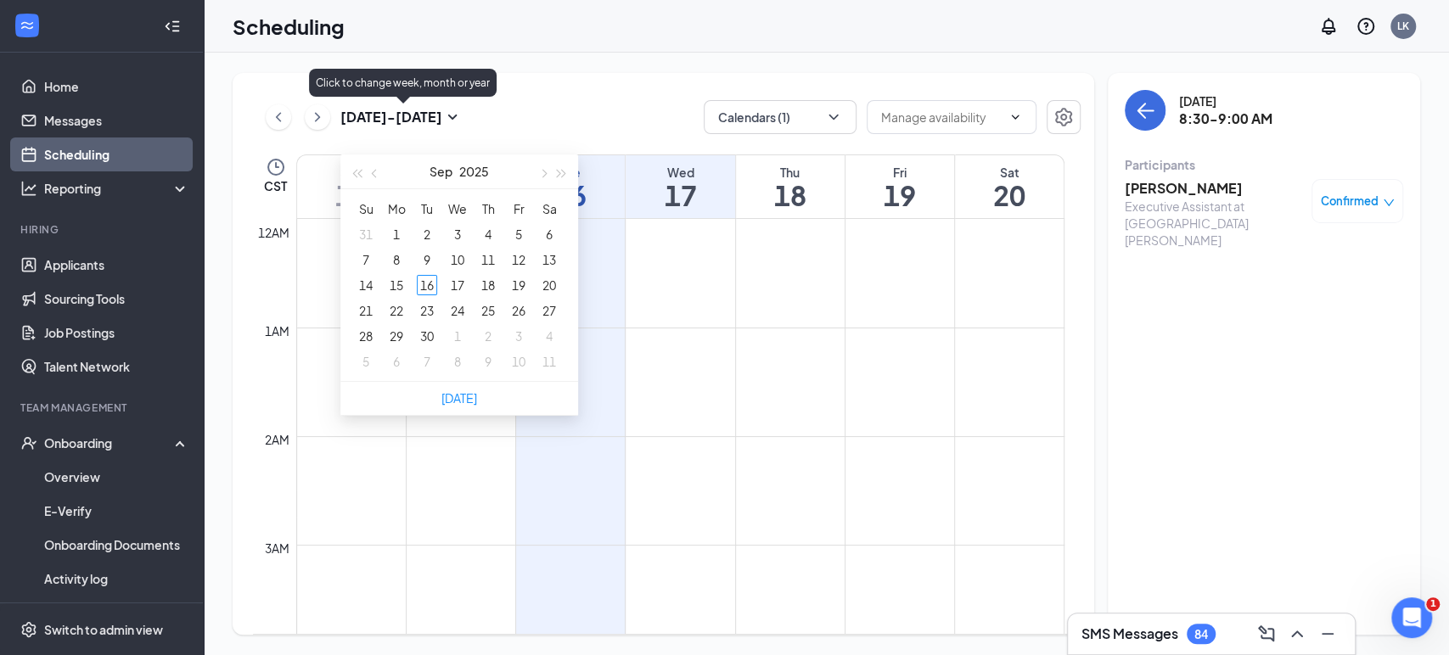
type input "[DATE]"
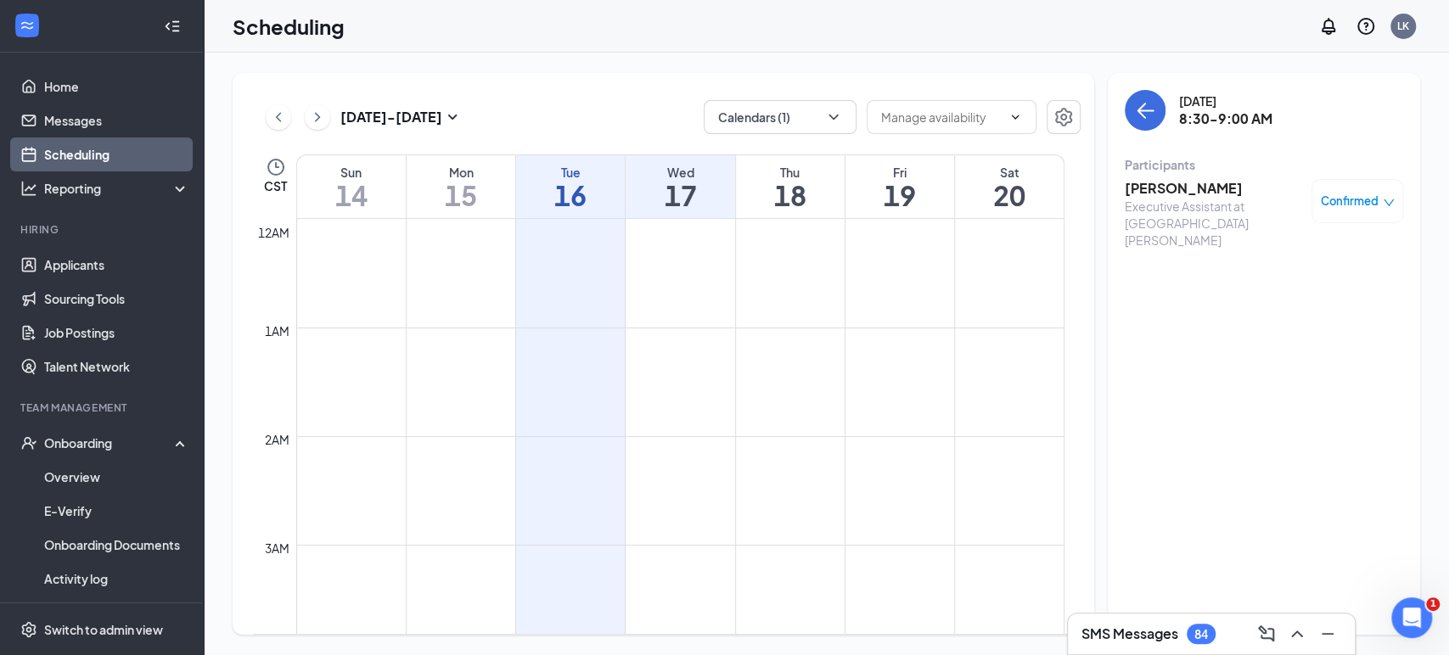
click at [657, 115] on div "[DATE] - [DATE] Calendars (1)" at bounding box center [666, 117] width 827 height 34
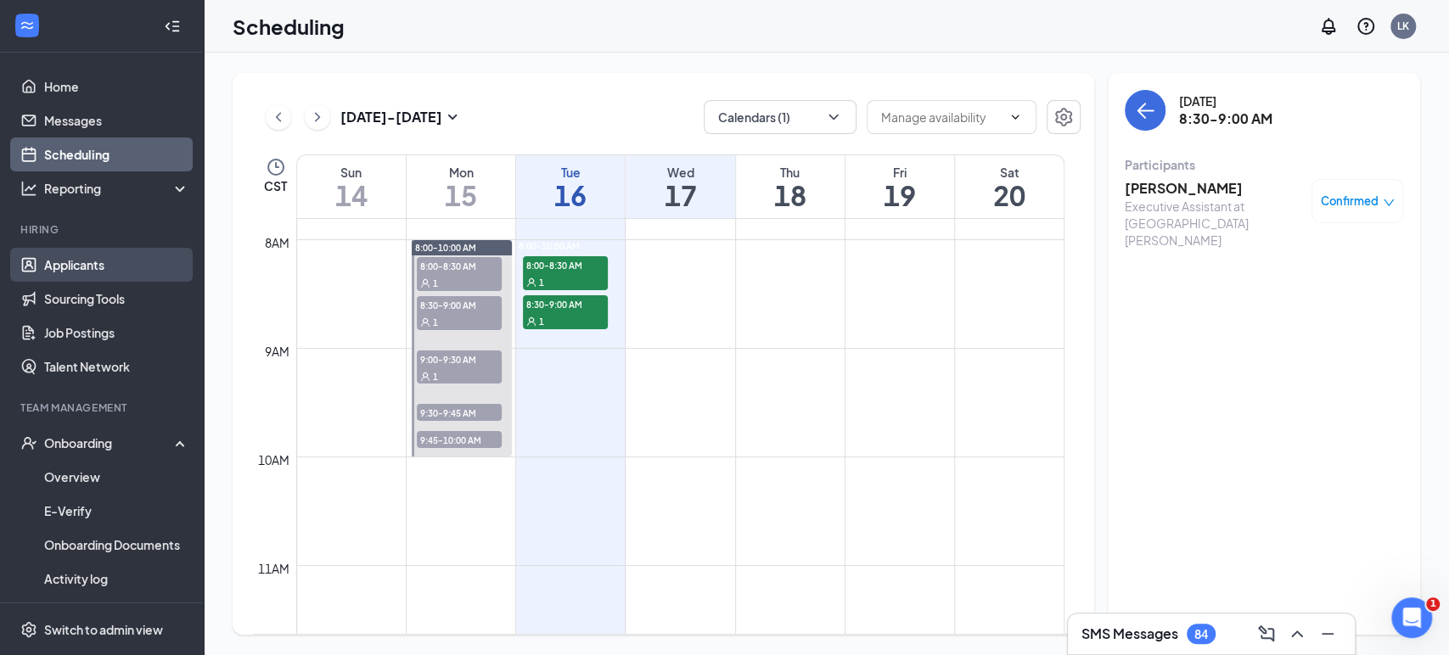
click at [132, 270] on link "Applicants" at bounding box center [116, 265] width 145 height 34
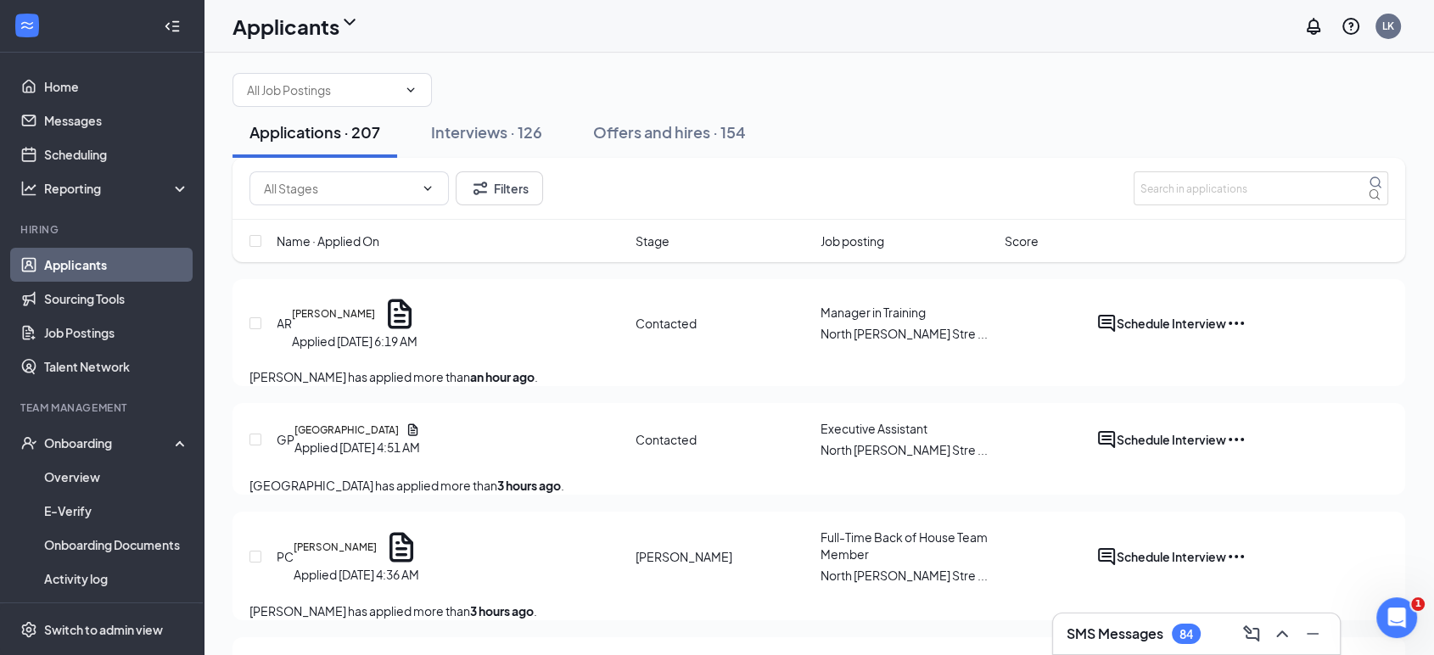
click at [1176, 75] on div at bounding box center [819, 90] width 1173 height 34
click at [1242, 205] on input "text" at bounding box center [1261, 188] width 255 height 34
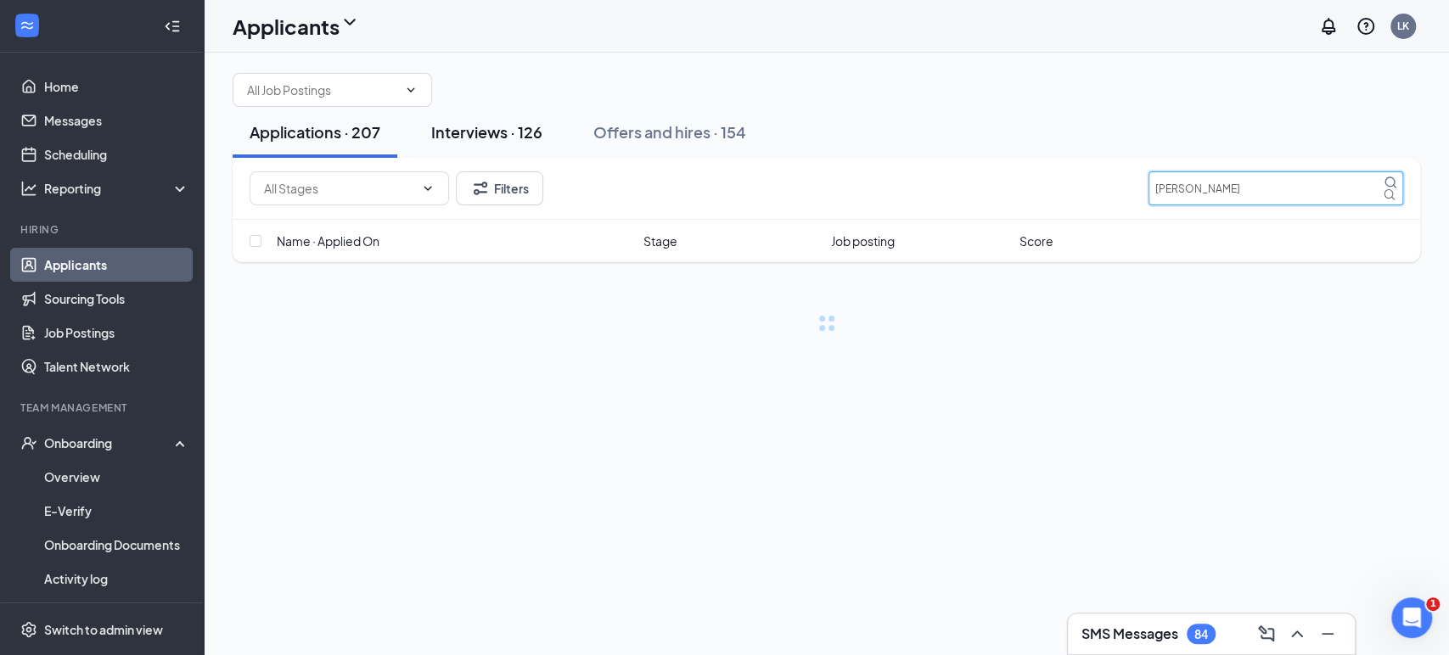
type input "[PERSON_NAME]"
click at [502, 143] on div "Interviews · 126" at bounding box center [486, 131] width 111 height 21
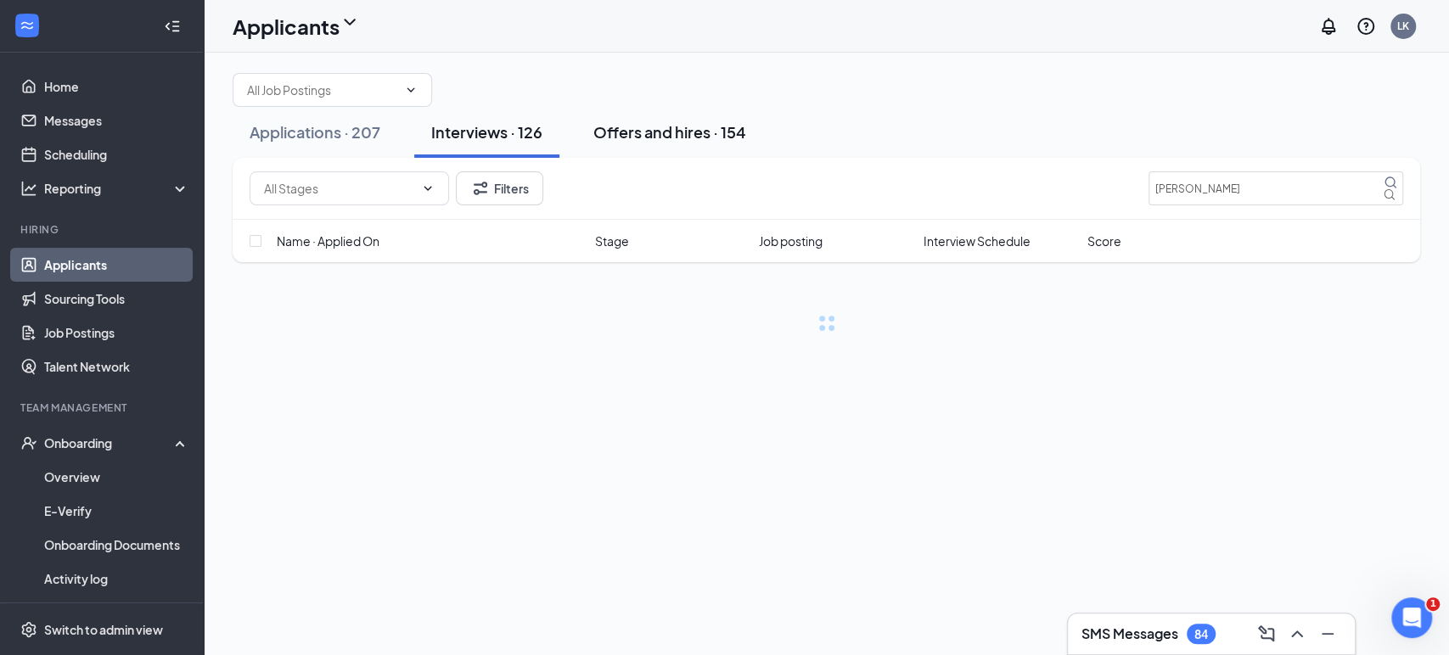
click at [678, 143] on div "Offers and hires · 154" at bounding box center [669, 131] width 153 height 21
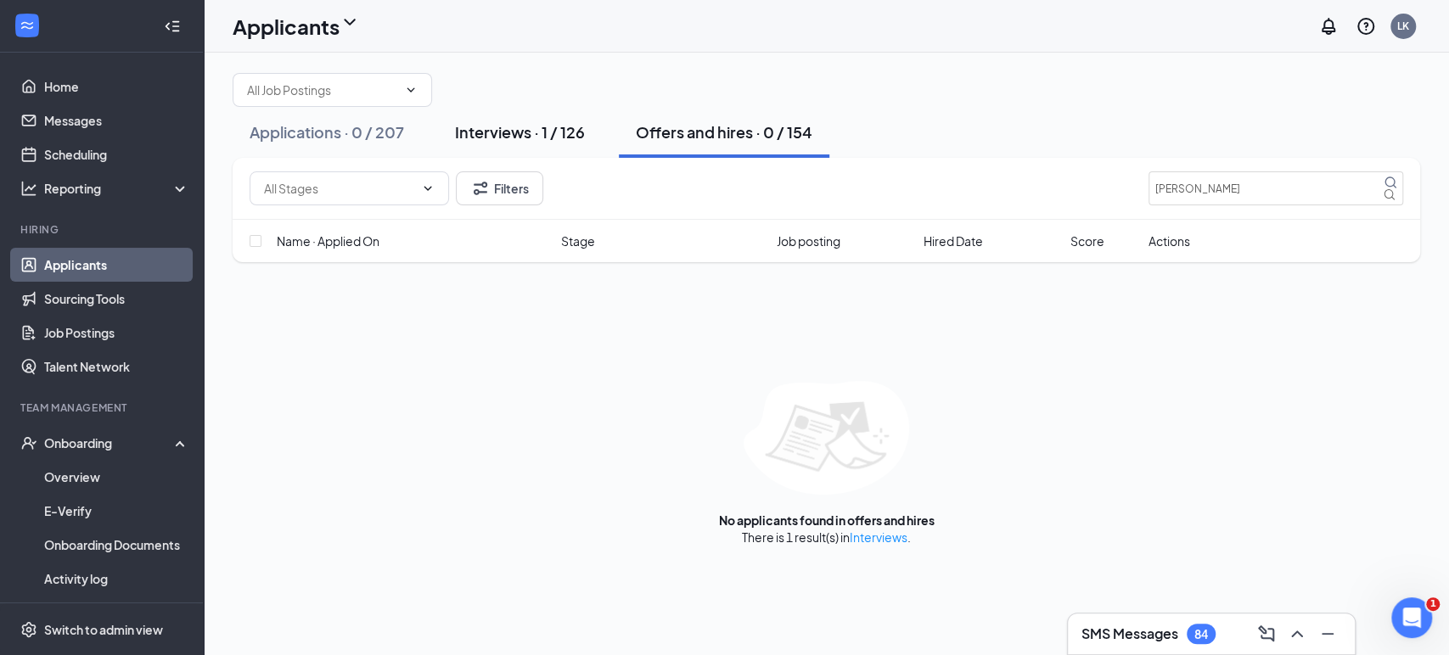
click at [510, 143] on div "Interviews · 1 / 126" at bounding box center [520, 131] width 130 height 21
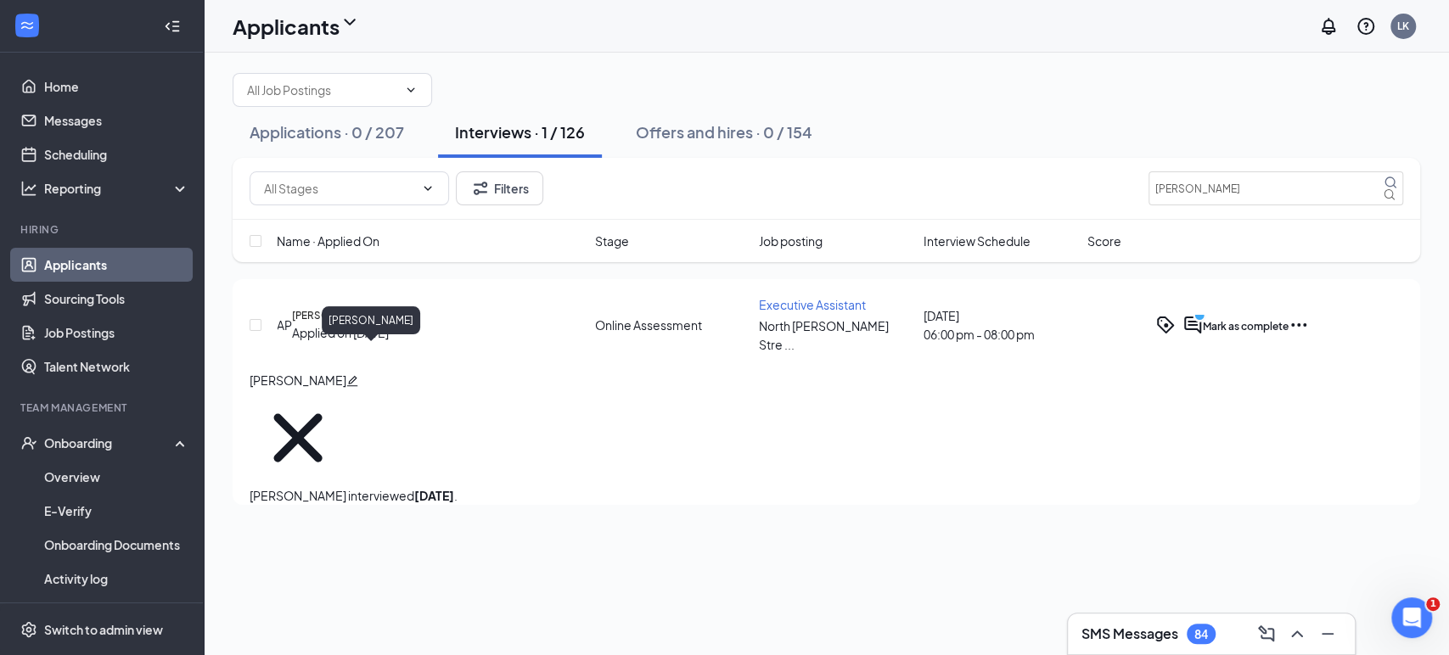
drag, startPoint x: 358, startPoint y: 346, endPoint x: 372, endPoint y: 343, distance: 14.0
click at [361, 323] on h5 "[PERSON_NAME]" at bounding box center [333, 315] width 83 height 15
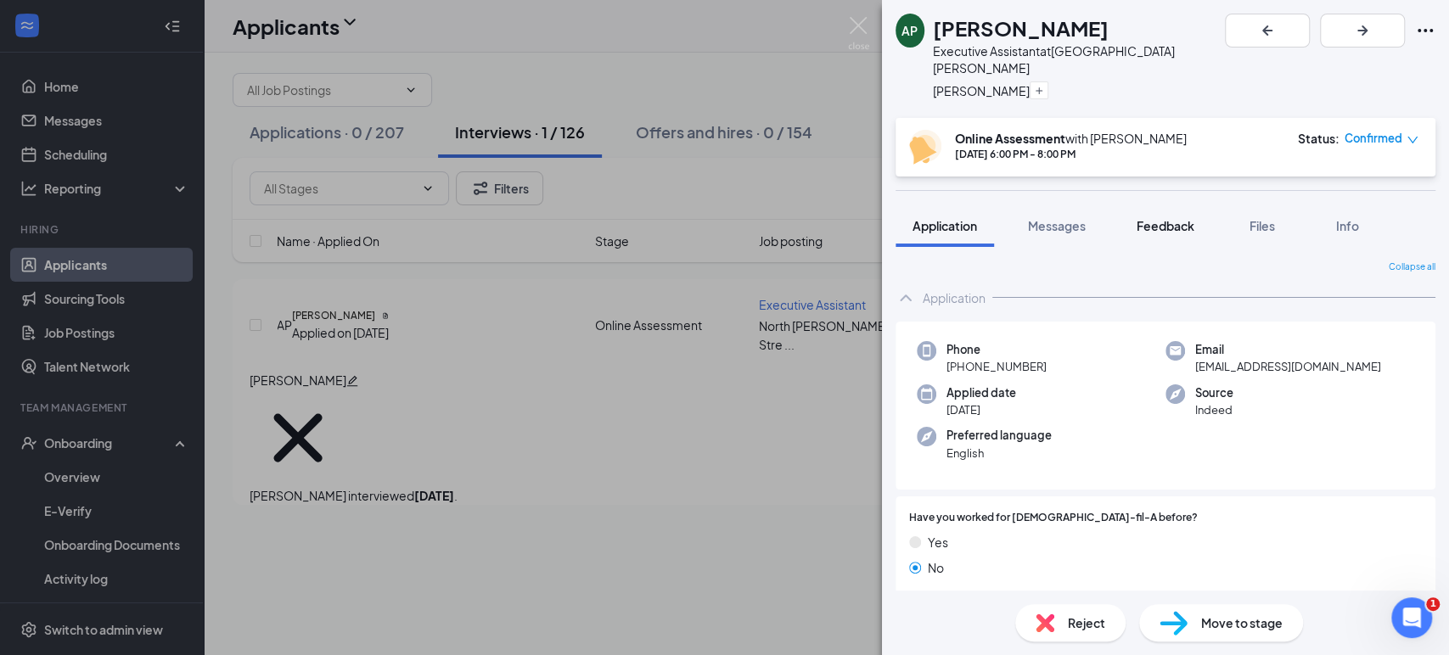
click at [1183, 218] on span "Feedback" at bounding box center [1165, 225] width 58 height 15
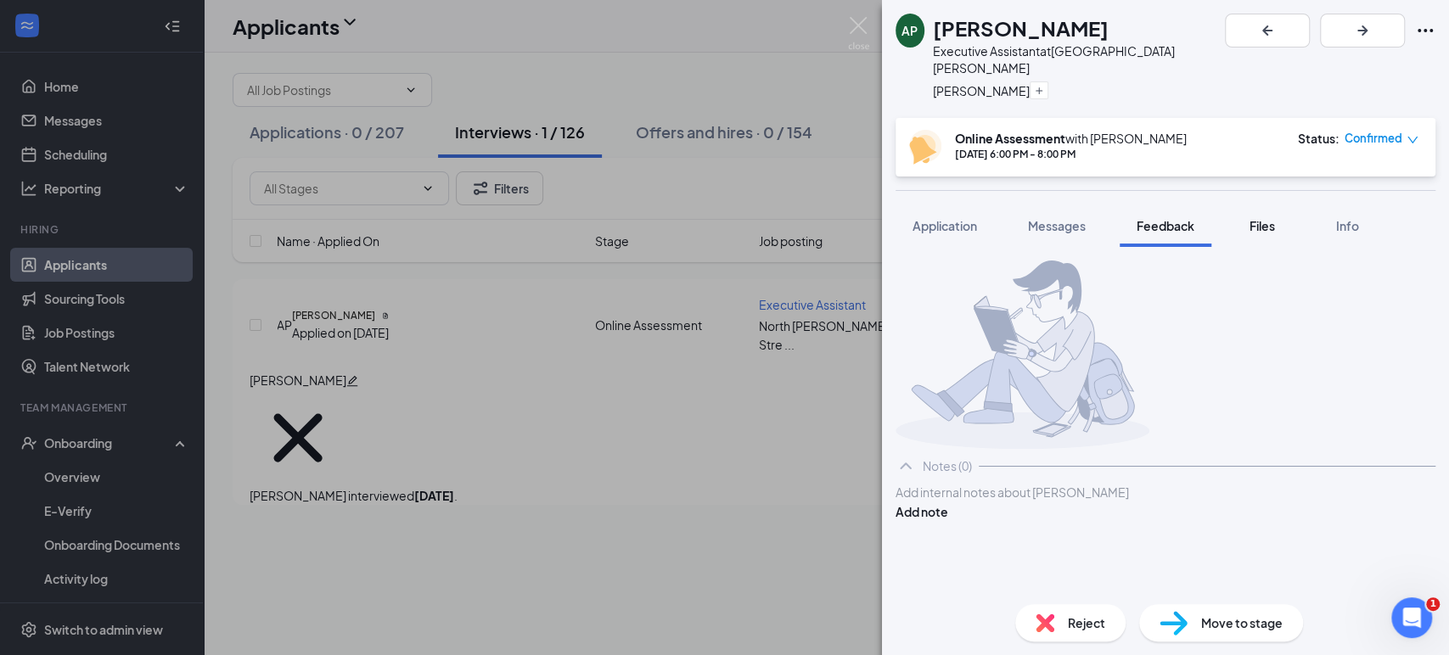
click at [1268, 218] on span "Files" at bounding box center [1261, 225] width 25 height 15
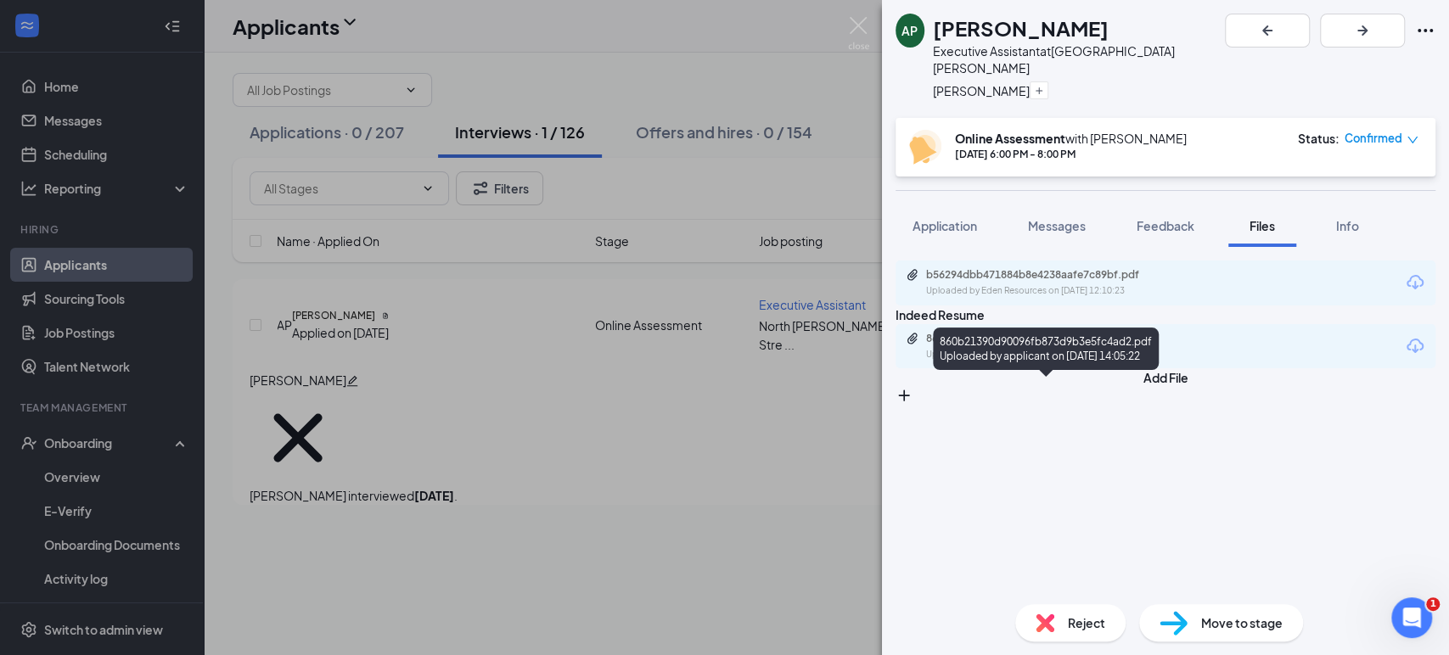
click at [1073, 345] on div "860b21390d90096fb873d9b3e5fc4ad2.pdf" at bounding box center [1045, 339] width 238 height 14
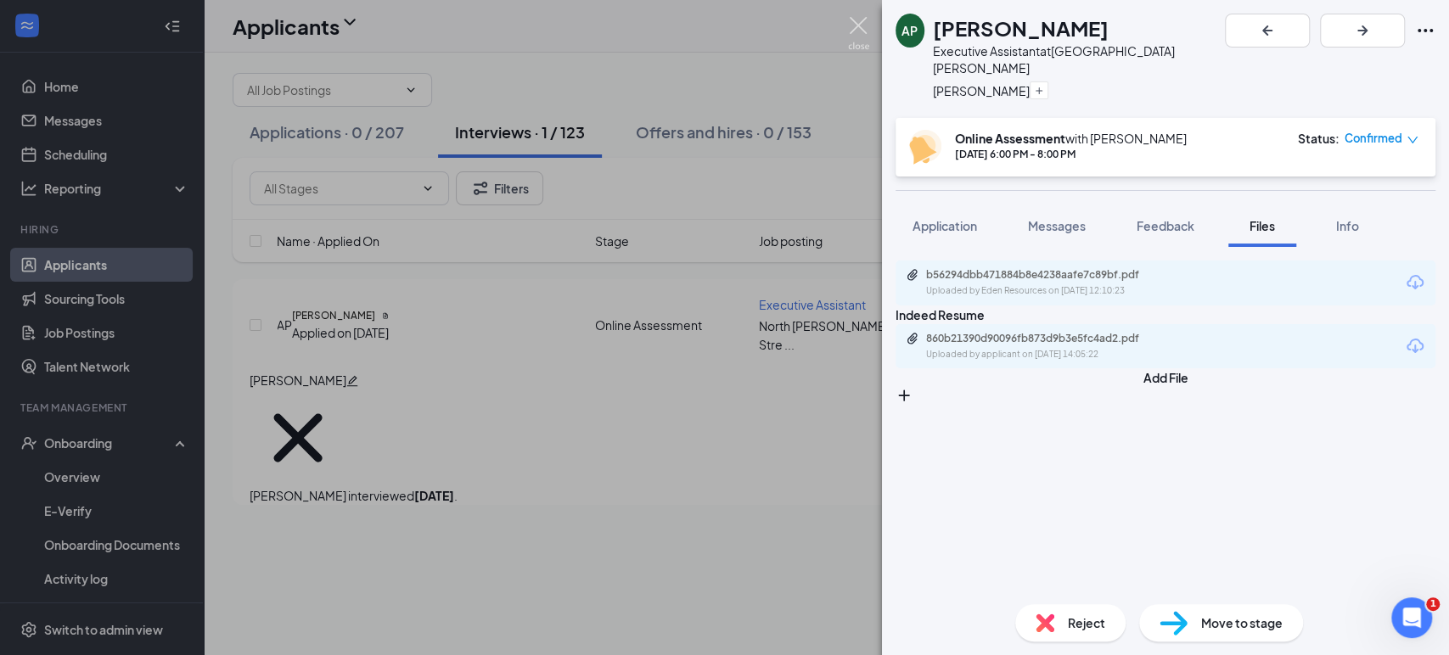
drag, startPoint x: 860, startPoint y: 26, endPoint x: 845, endPoint y: 25, distance: 15.3
click at [860, 25] on img at bounding box center [858, 33] width 21 height 33
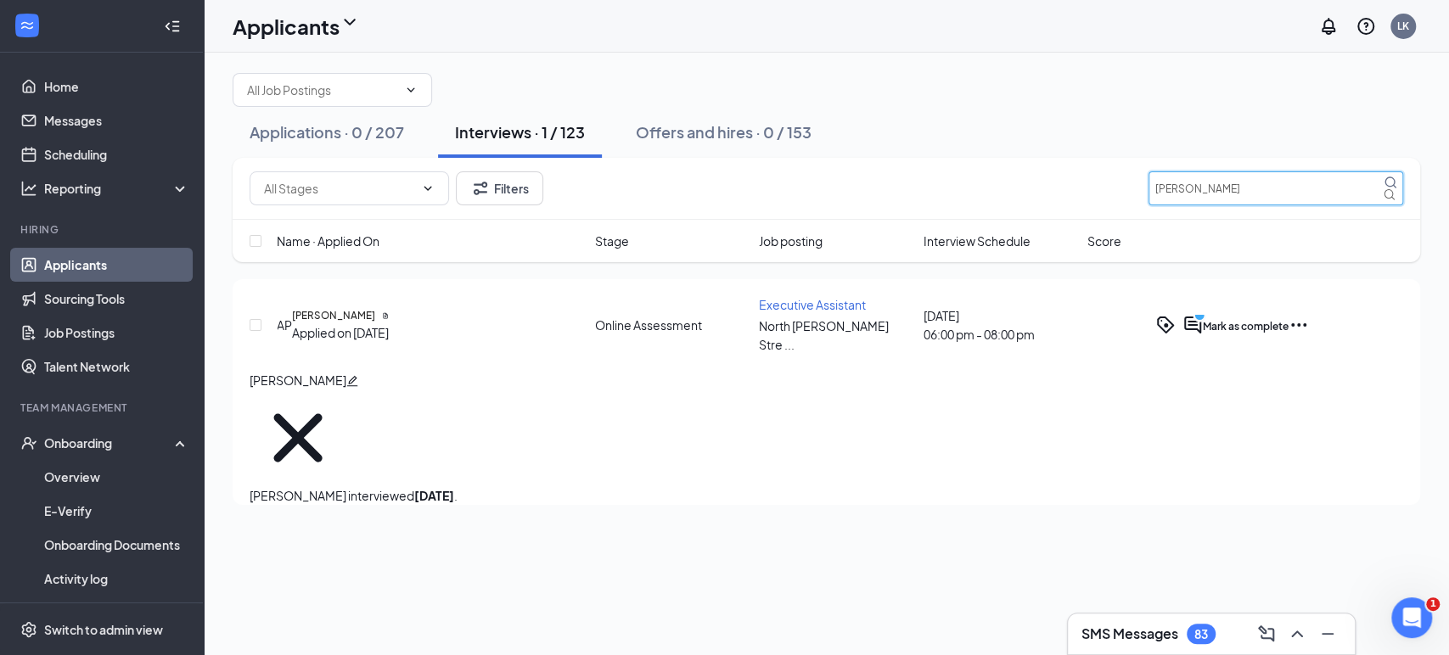
click at [1326, 205] on input "[PERSON_NAME]" at bounding box center [1275, 188] width 255 height 34
type input "A"
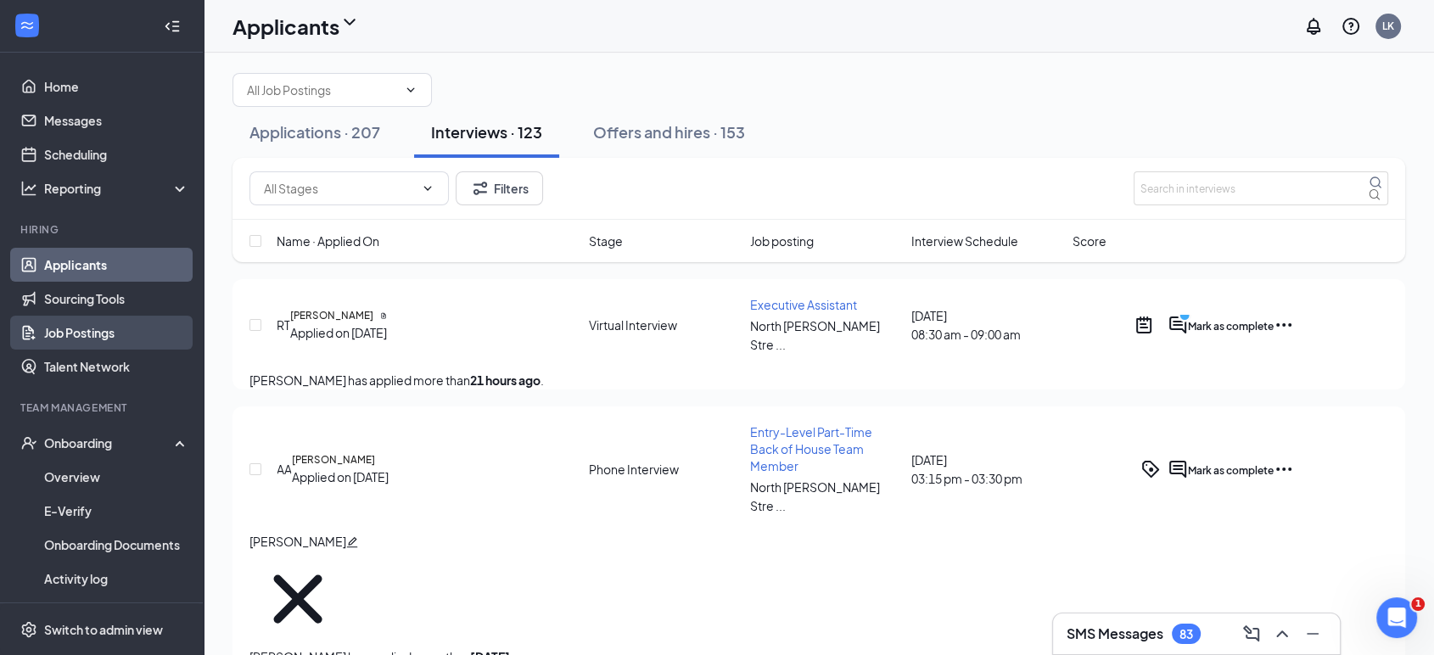
drag, startPoint x: 115, startPoint y: 335, endPoint x: 130, endPoint y: 335, distance: 14.4
click at [117, 335] on link "Job Postings" at bounding box center [116, 333] width 145 height 34
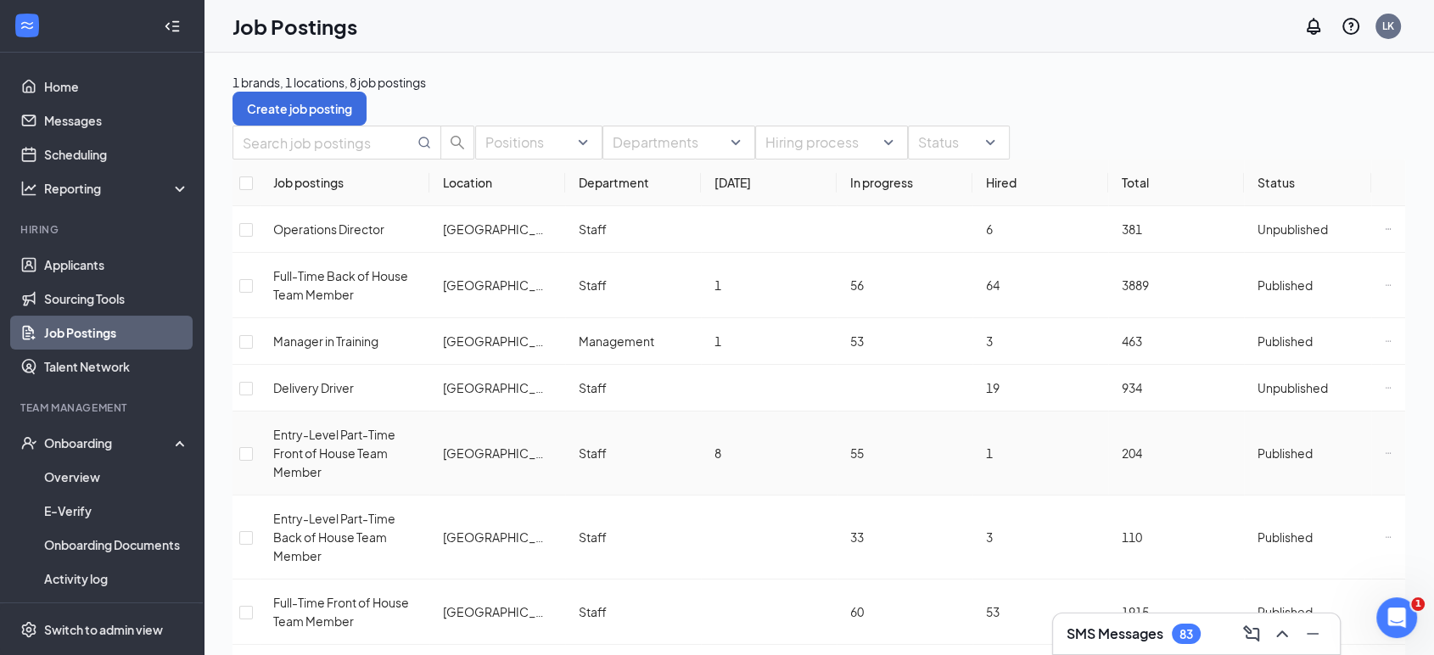
click at [373, 430] on span "Entry-Level Part-Time Front of House Team Member" at bounding box center [334, 453] width 122 height 53
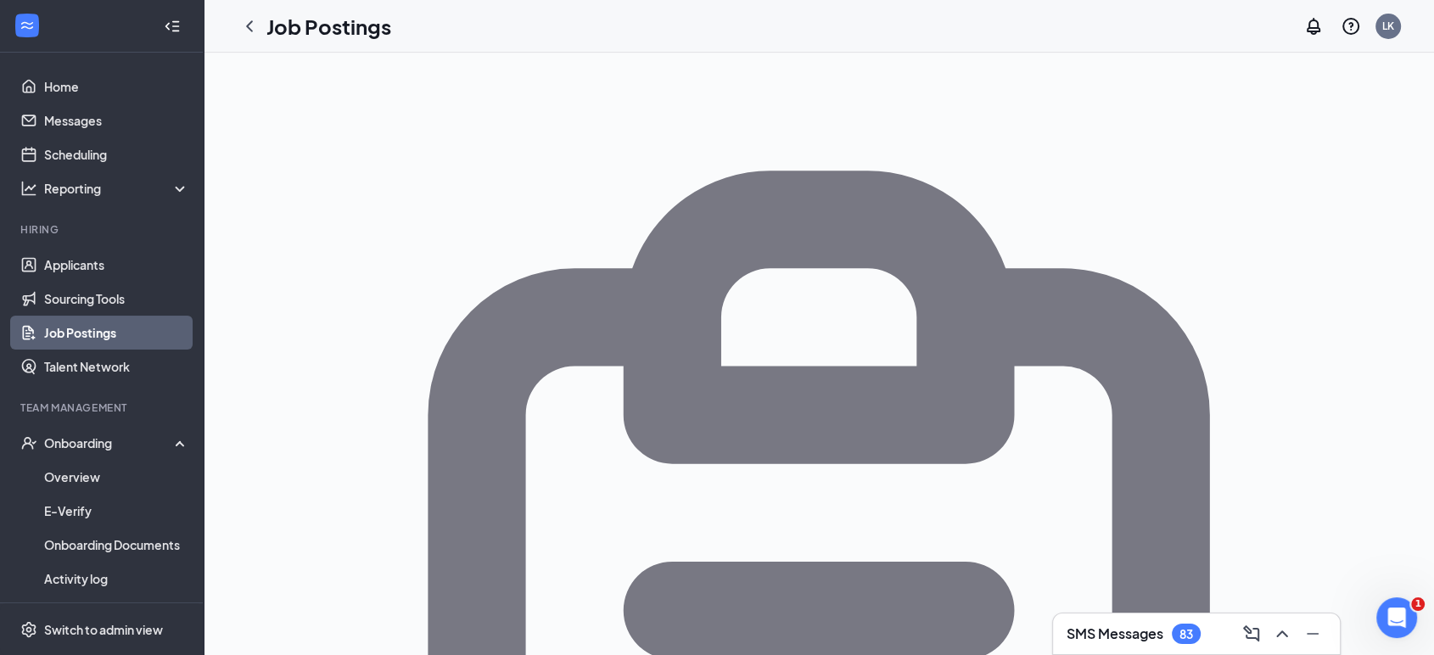
click at [249, 24] on icon "ChevronLeft" at bounding box center [249, 26] width 20 height 20
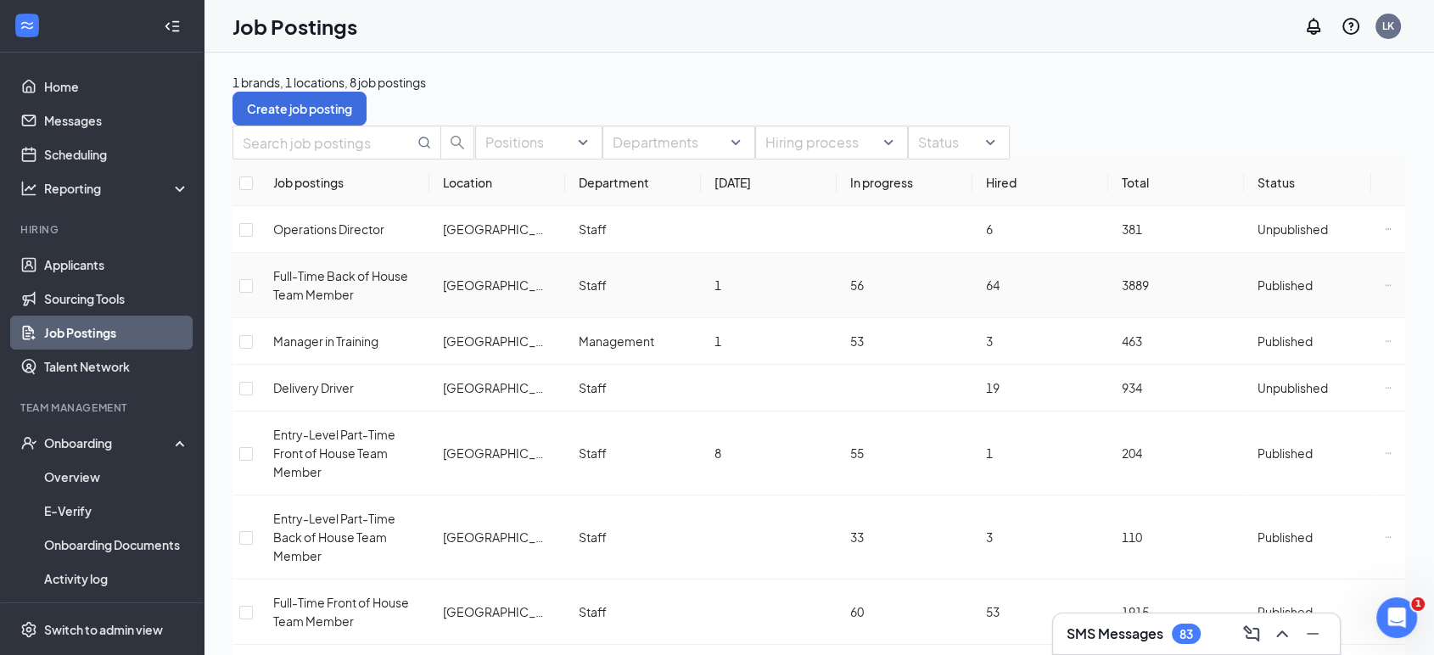
click at [349, 303] on div "Full-Time Back of House Team Member" at bounding box center [344, 284] width 143 height 37
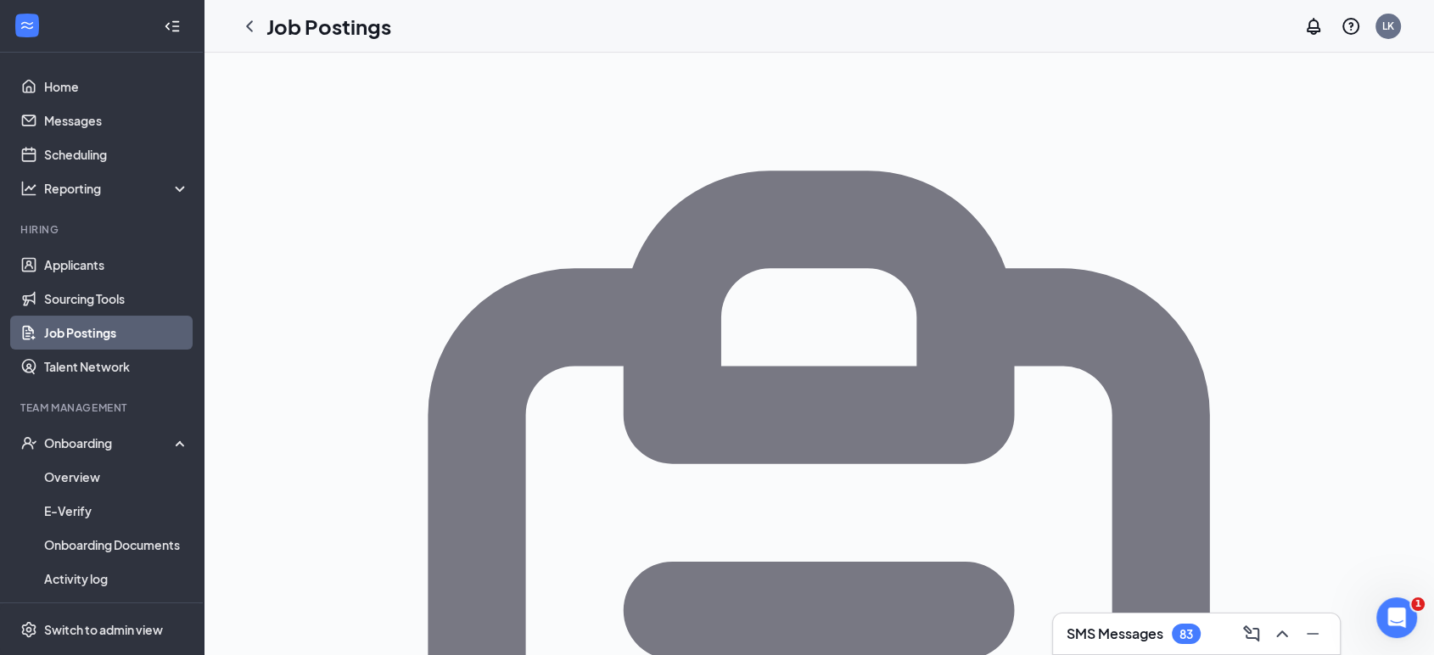
drag, startPoint x: 251, startPoint y: 24, endPoint x: 279, endPoint y: 28, distance: 28.3
click at [254, 25] on icon "ChevronLeft" at bounding box center [249, 26] width 20 height 20
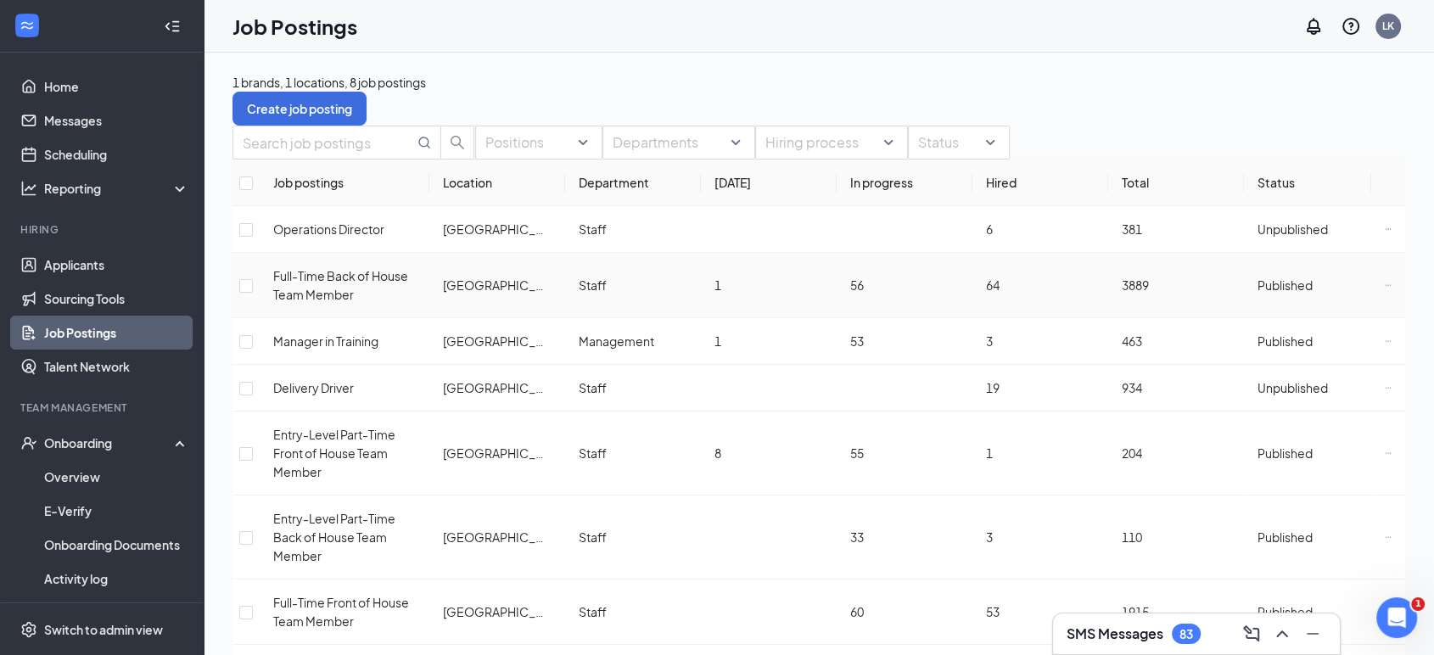
drag, startPoint x: 374, startPoint y: 300, endPoint x: 375, endPoint y: 290, distance: 9.4
click at [375, 298] on span "Full-Time Back of House Team Member" at bounding box center [340, 285] width 135 height 34
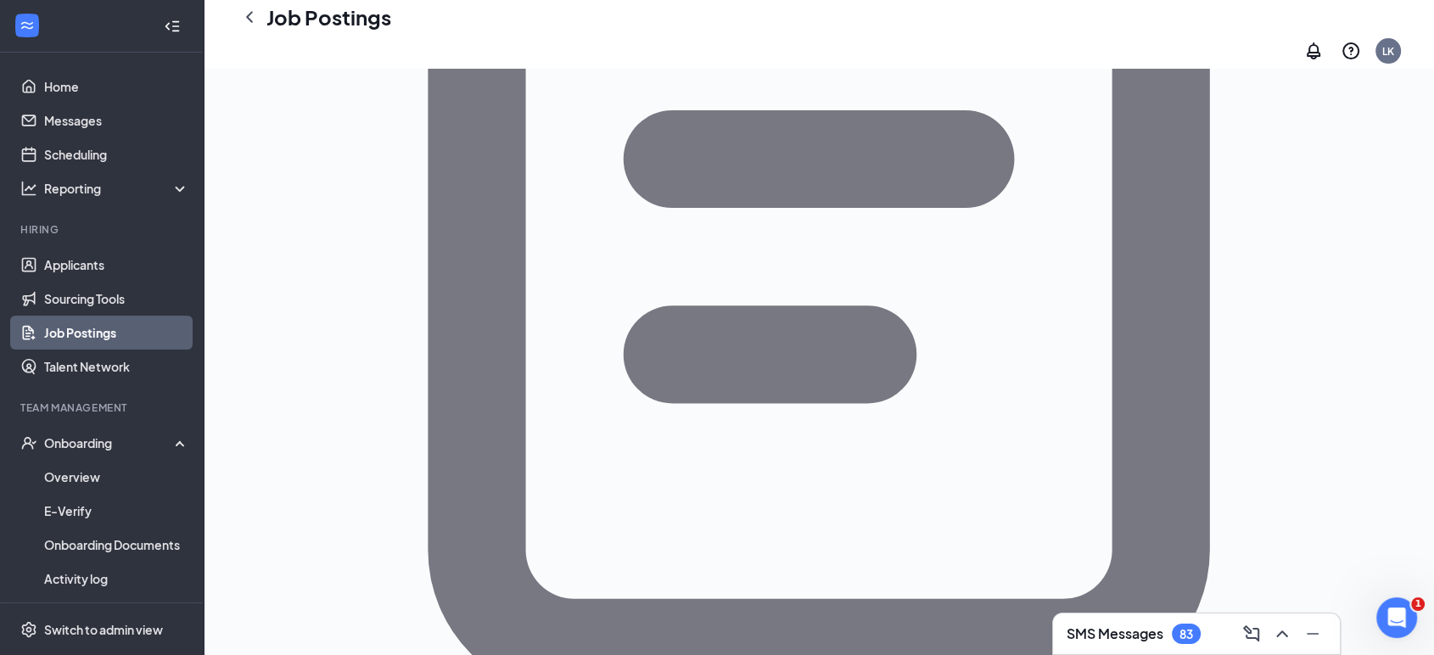
scroll to position [659, 0]
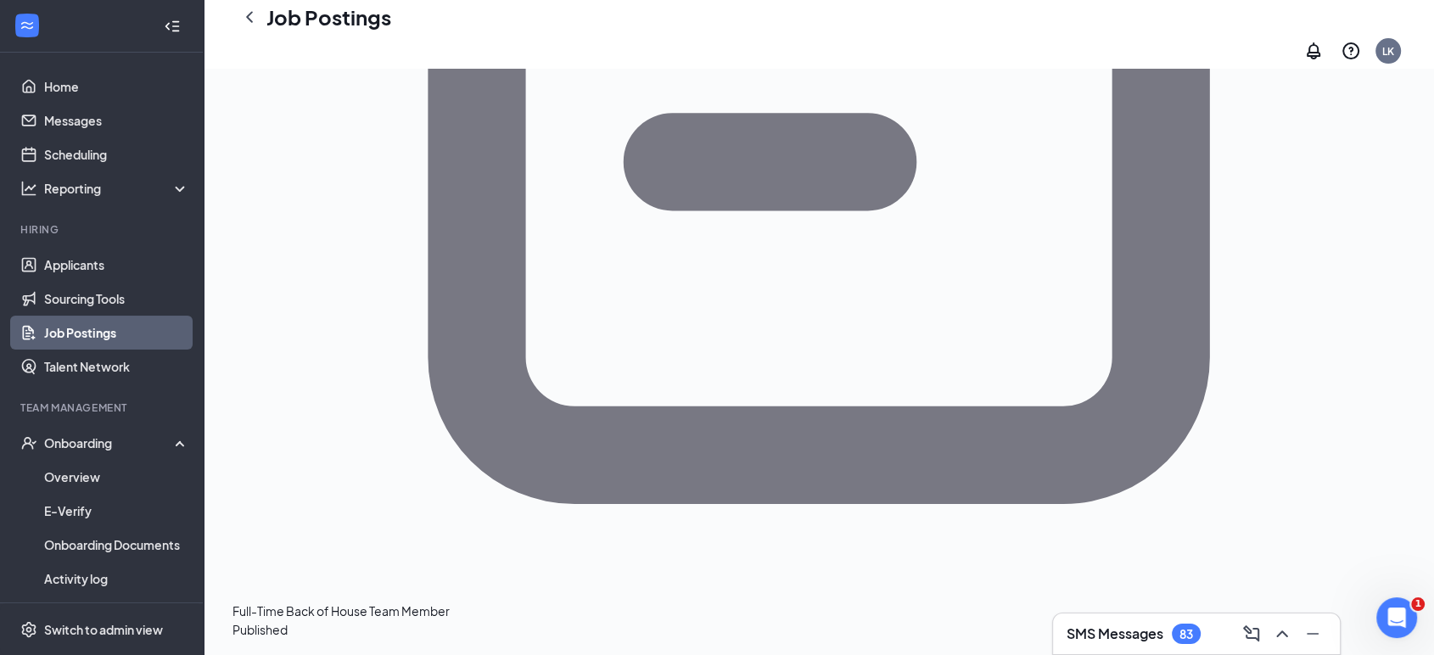
click at [248, 26] on icon "ChevronLeft" at bounding box center [249, 17] width 20 height 20
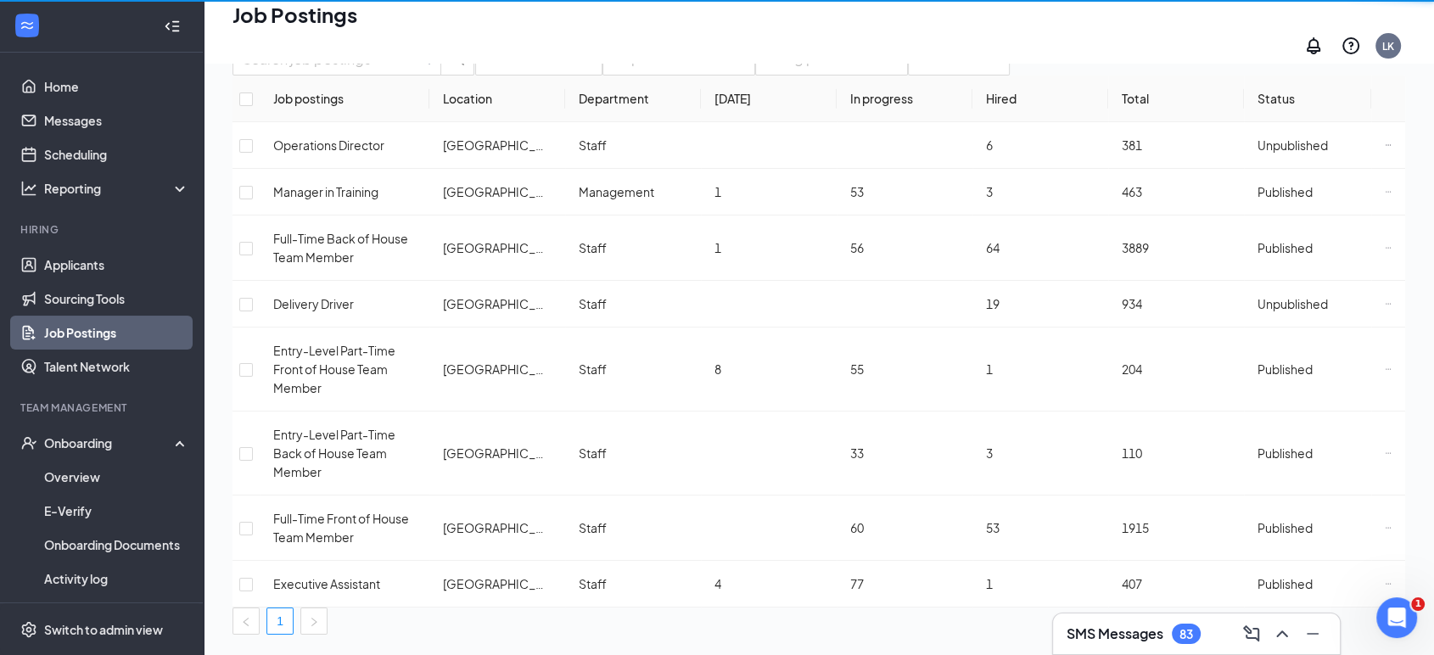
scroll to position [66, 0]
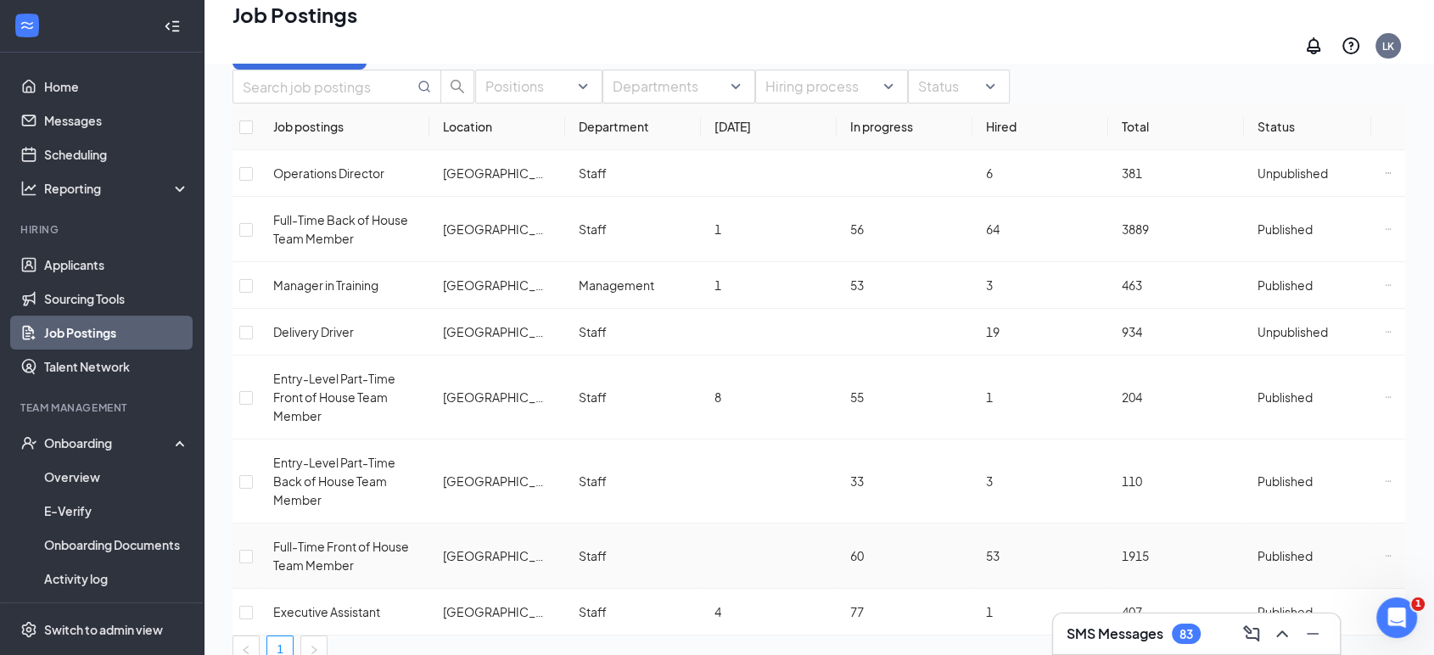
click at [383, 537] on div "Full-Time Front of House Team Member" at bounding box center [344, 555] width 143 height 37
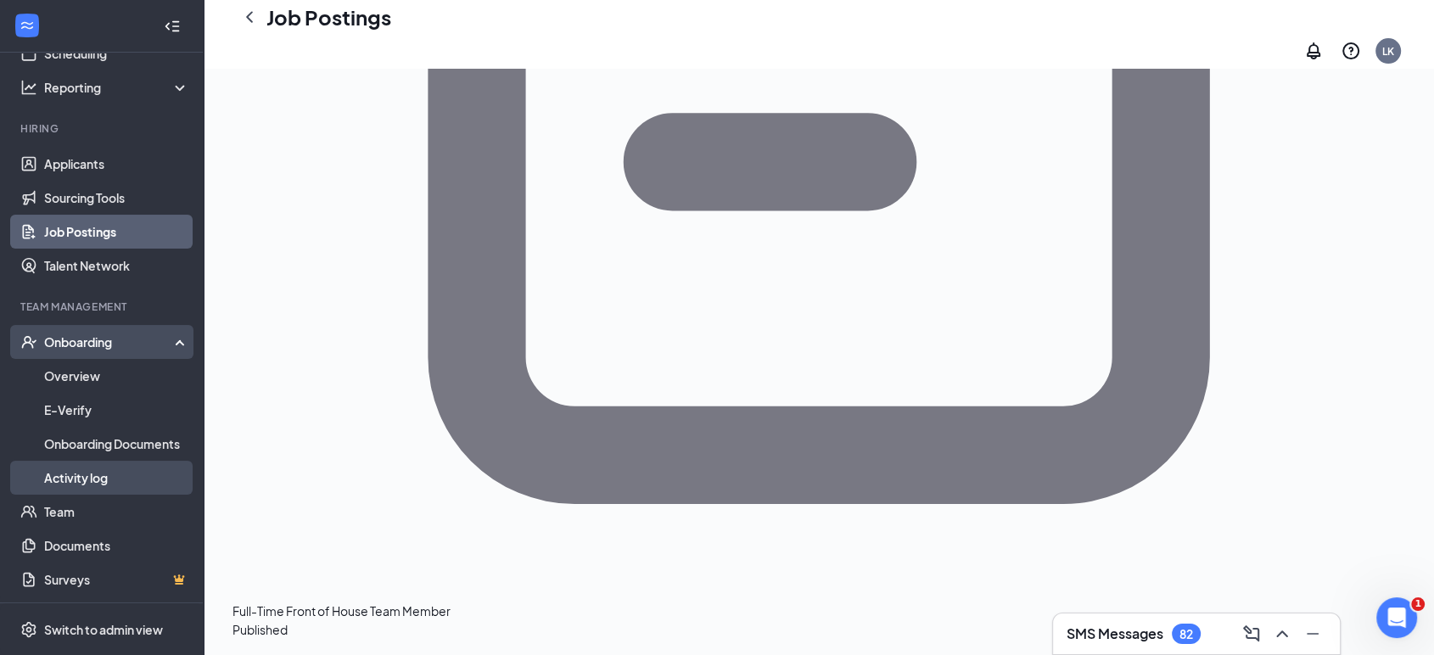
scroll to position [102, 0]
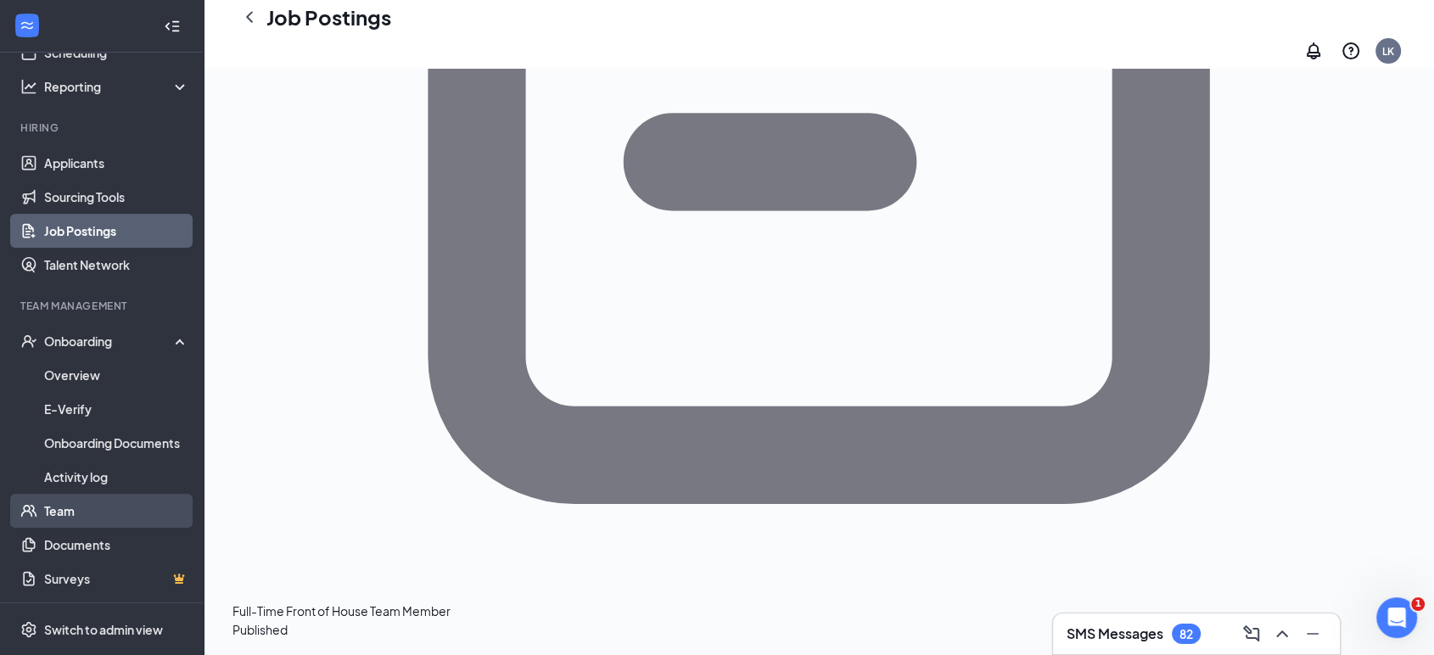
click at [100, 518] on link "Team" at bounding box center [116, 511] width 145 height 34
